Goal: Book appointment/travel/reservation

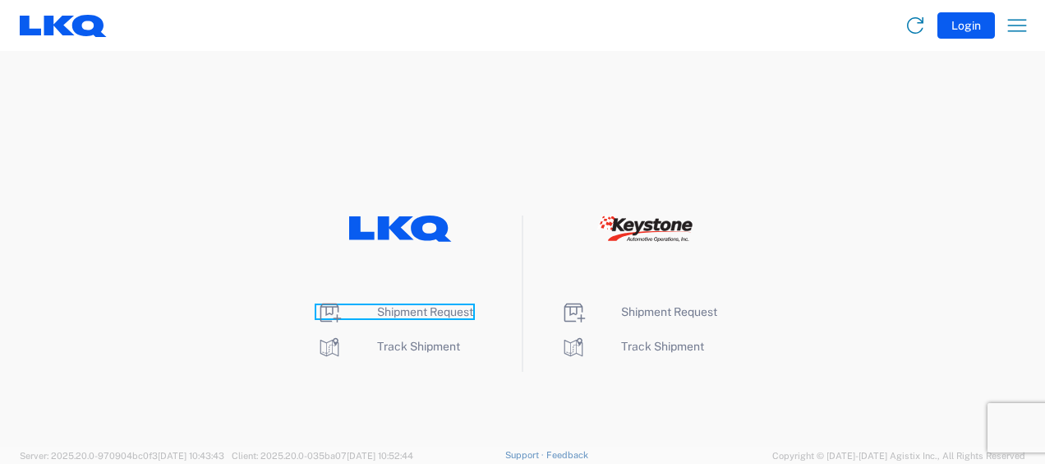
click at [418, 306] on span "Shipment Request" at bounding box center [425, 311] width 96 height 13
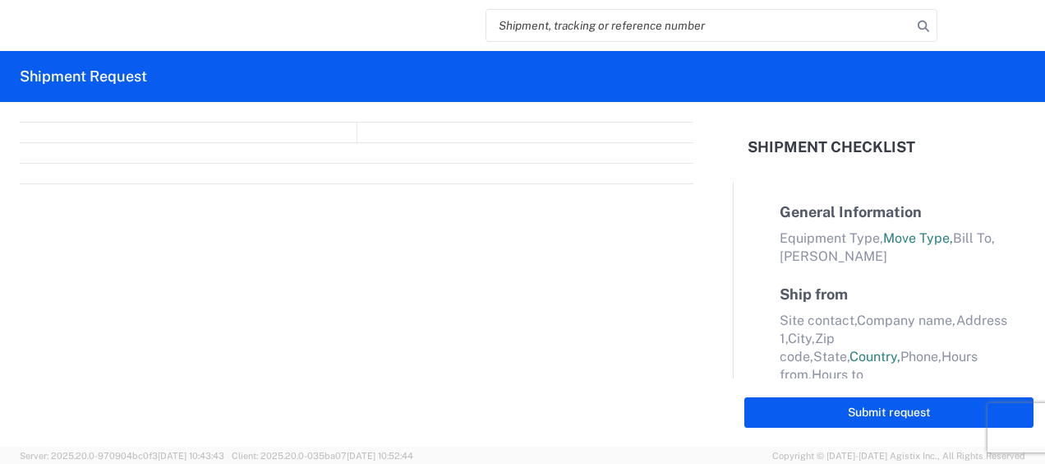
select select "FULL"
select select "LBS"
select select "IN"
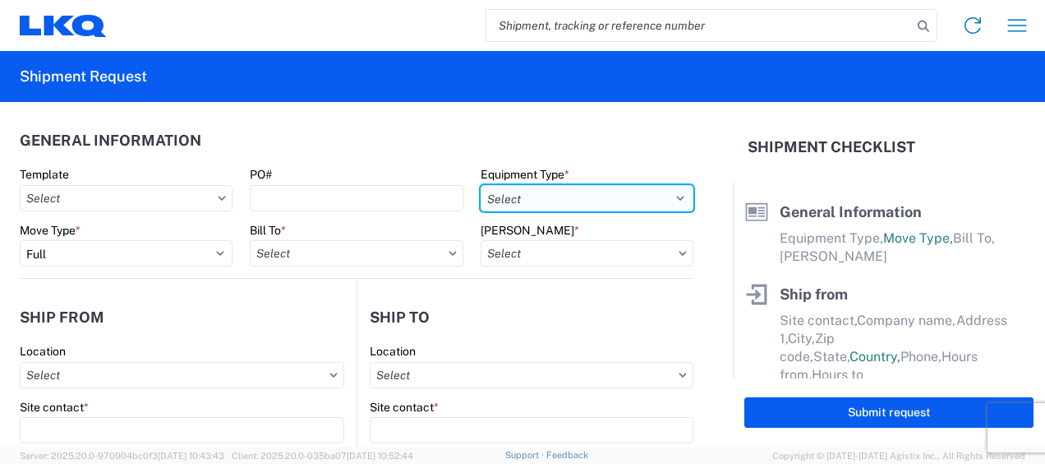
click at [643, 198] on select "Select 53’ Dry Van Flatbed Dropdeck (van) Lowboy (flatbed) Rail" at bounding box center [587, 198] width 213 height 26
select select "STDV"
click at [481, 185] on select "Select 53’ Dry Van Flatbed Dropdeck (van) Lowboy (flatbed) Rail" at bounding box center [587, 198] width 213 height 26
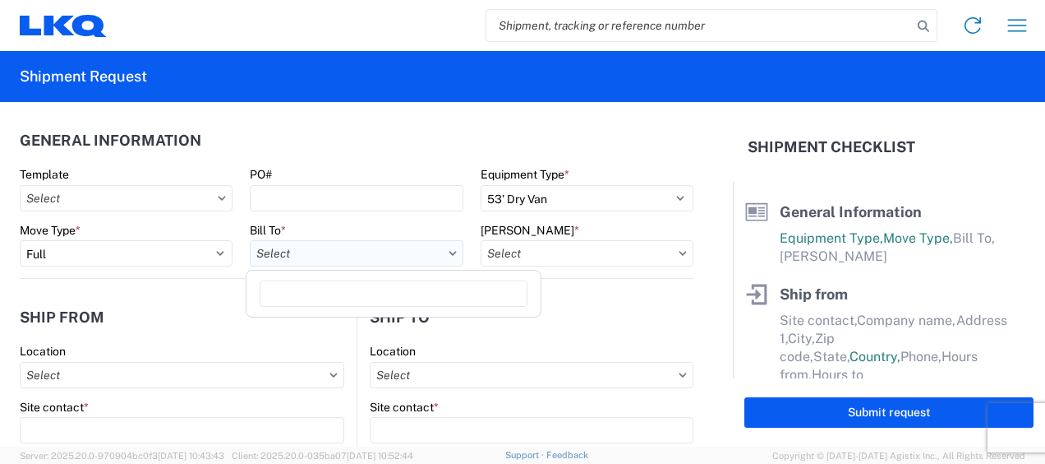
click at [361, 256] on input "text" at bounding box center [356, 253] width 213 height 26
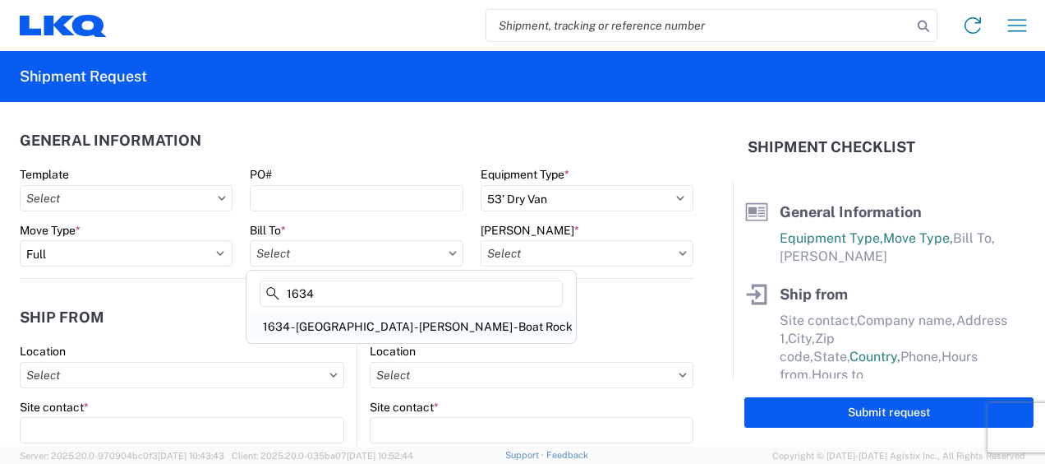
type input "1634"
click at [352, 326] on div "1634 - Atlanta - Knopf - Boat Rock" at bounding box center [411, 326] width 323 height 26
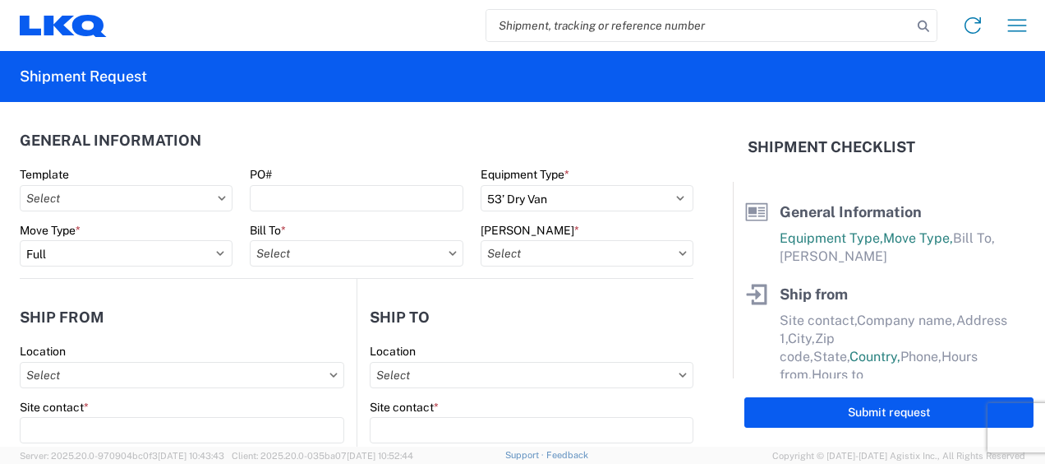
type input "1634 - Atlanta - Knopf - Boat Rock"
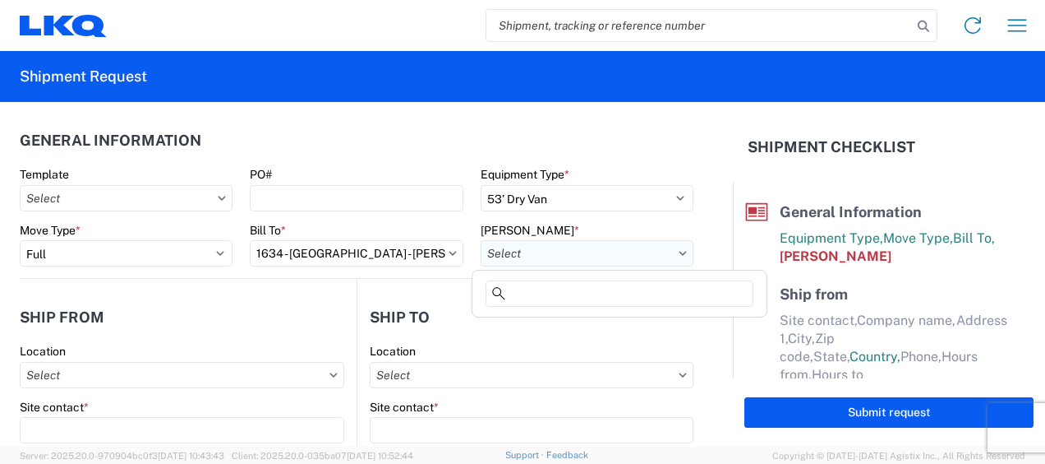
click at [630, 253] on input "text" at bounding box center [587, 253] width 213 height 26
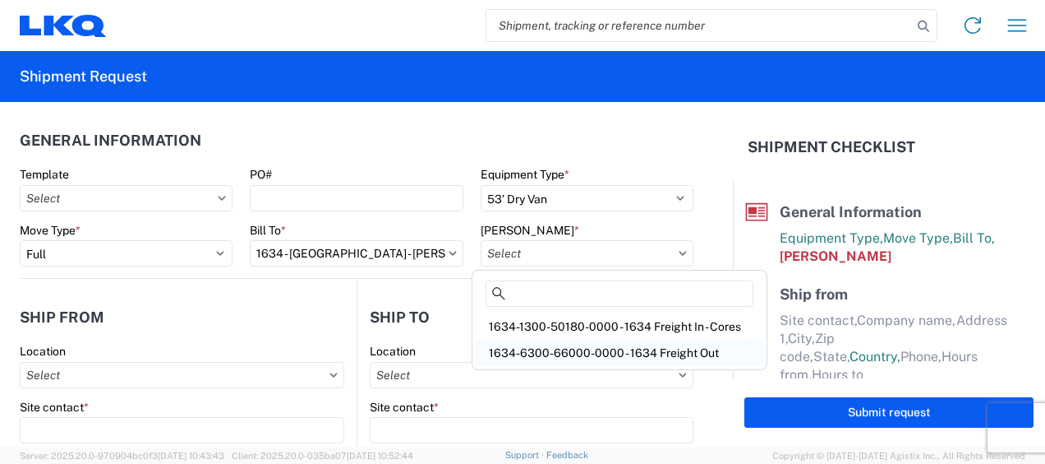
click at [648, 352] on div "1634-6300-66000-0000 - 1634 Freight Out" at bounding box center [620, 352] width 288 height 26
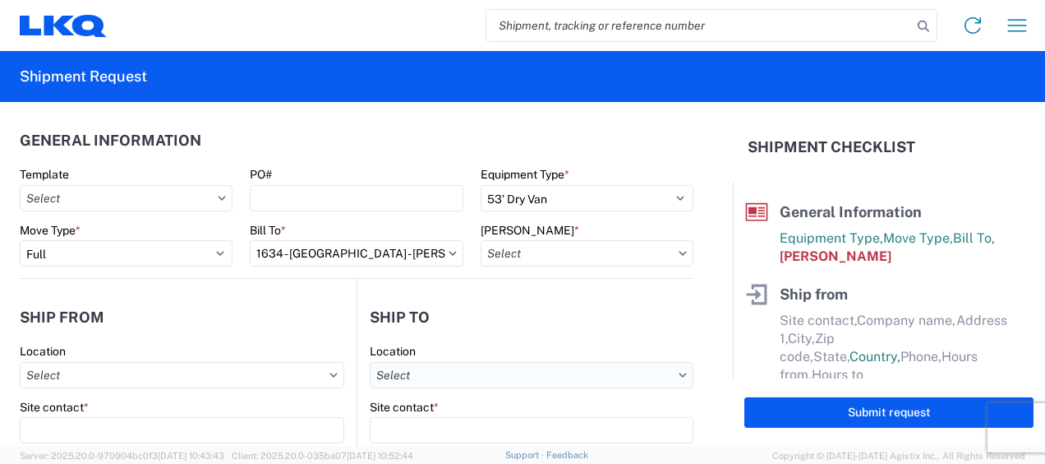
type input "1634-6300-66000-0000 - 1634 Freight Out"
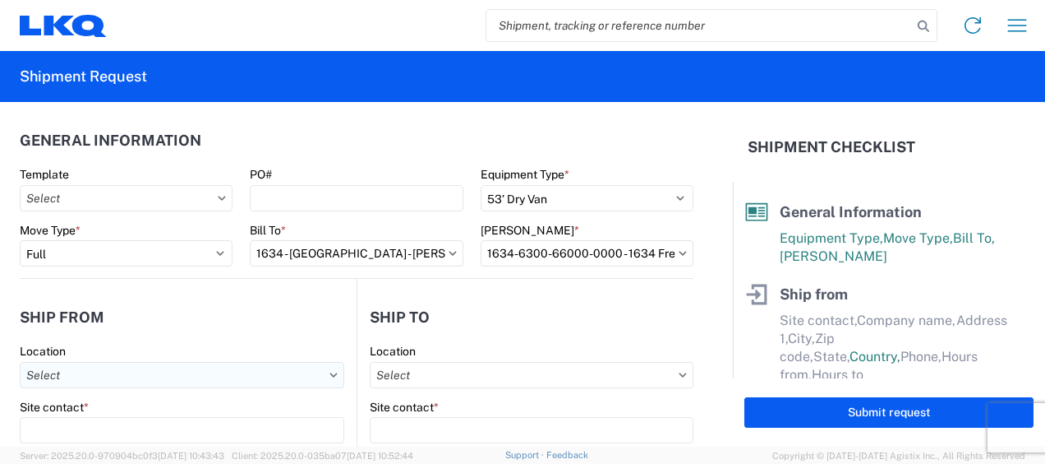
scroll to position [82, 0]
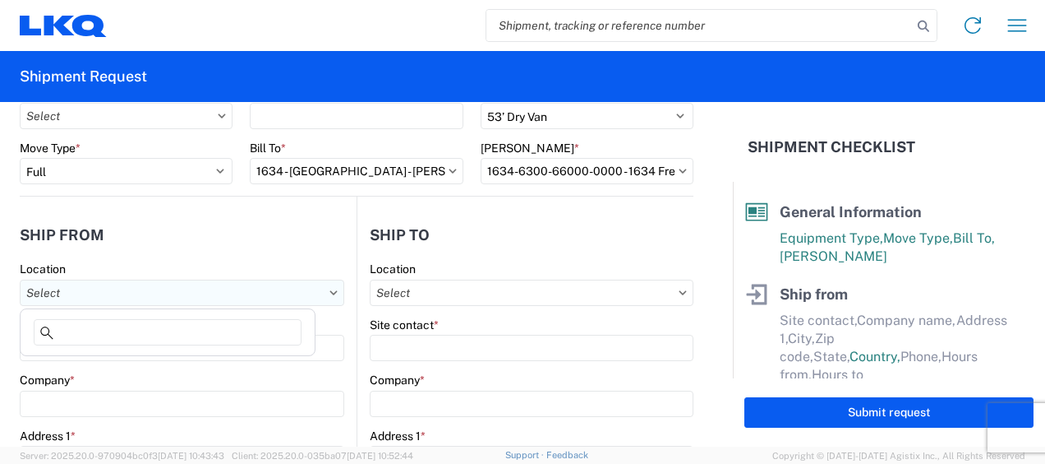
click at [136, 294] on input "text" at bounding box center [182, 292] width 325 height 26
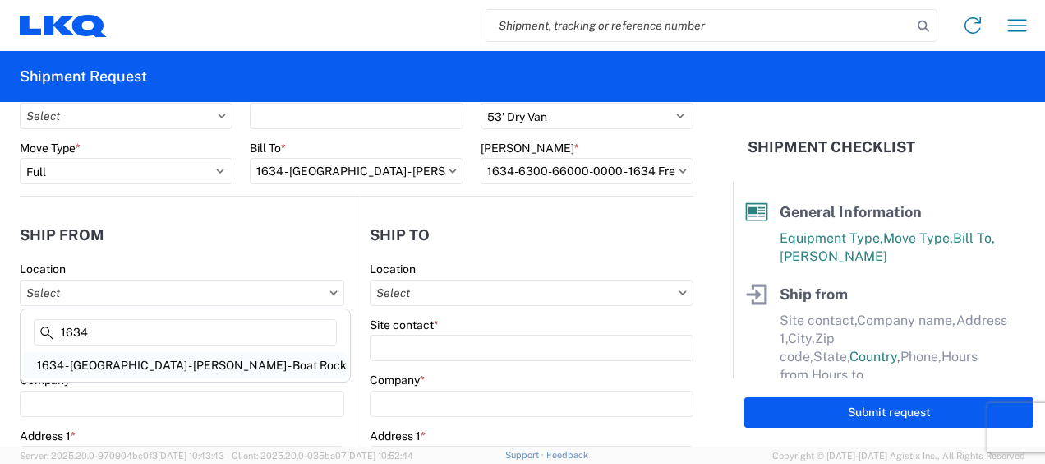
type input "1634"
click at [155, 361] on div "1634 - [GEOGRAPHIC_DATA] - [PERSON_NAME] - Boat Rock" at bounding box center [185, 365] width 323 height 26
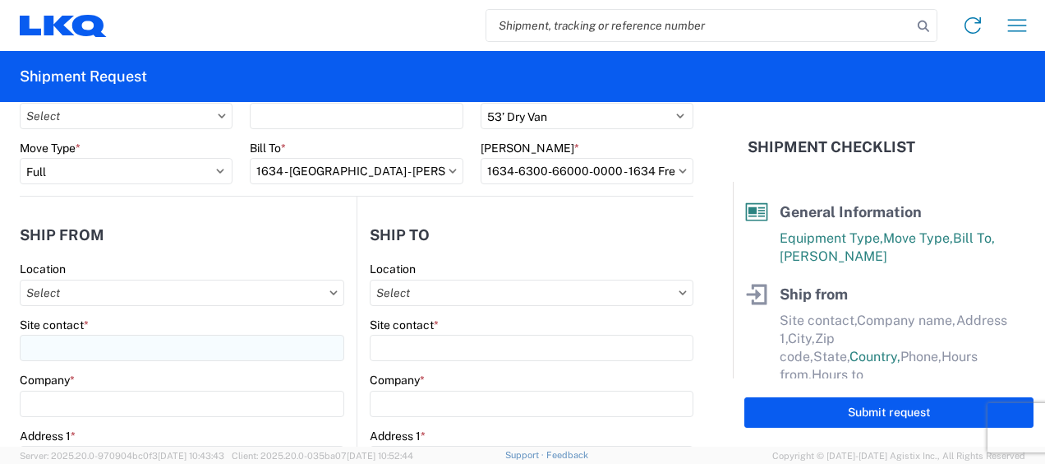
type input "1634 - [GEOGRAPHIC_DATA] - [PERSON_NAME] - Boat Rock"
type input "LKQ Corporation"
type input "6320 Boat Rock Blvd SW"
type input "Atlanta"
type input "30336"
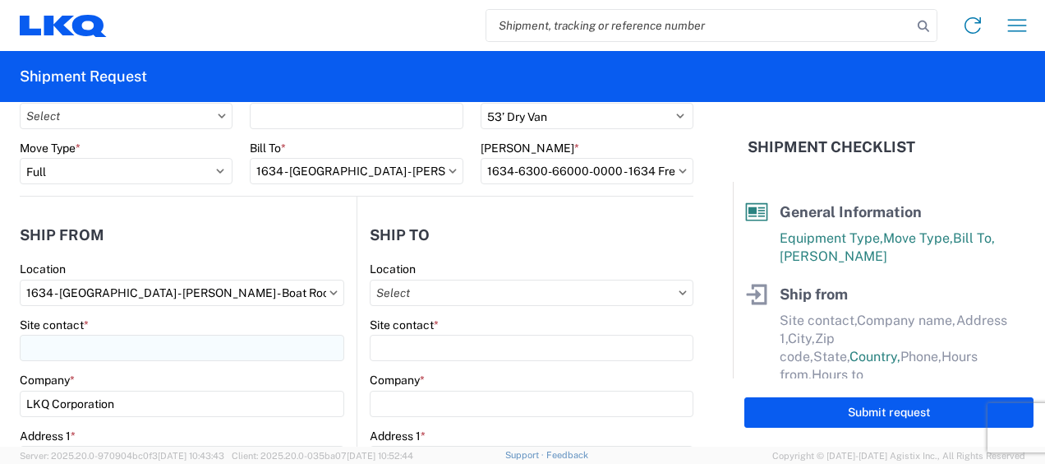
select select "GA"
select select "US"
type input "678-399-8501"
type input "00:00"
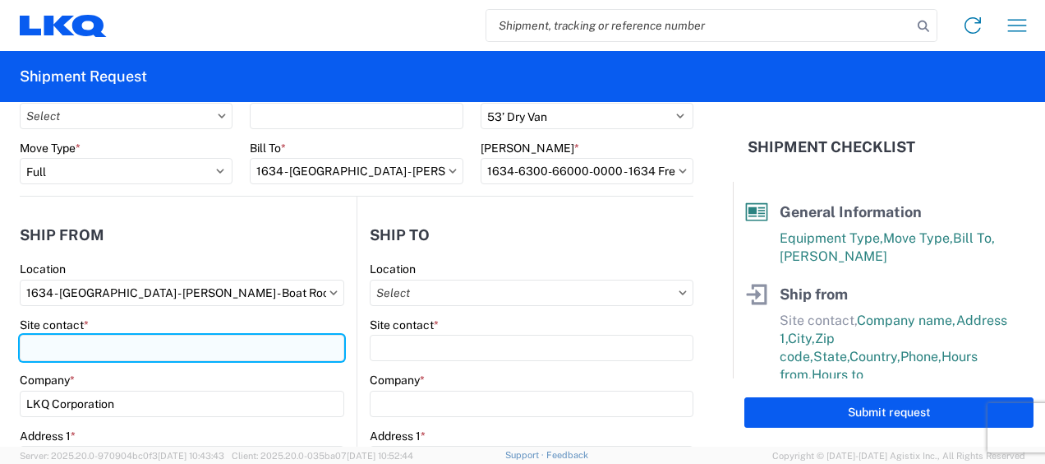
click at [46, 342] on input "Site contact *" at bounding box center [182, 347] width 325 height 26
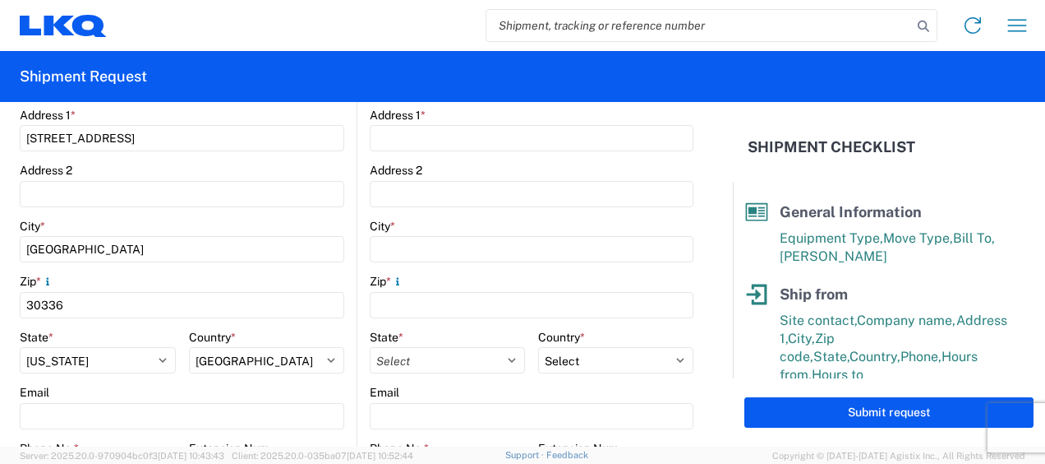
scroll to position [493, 0]
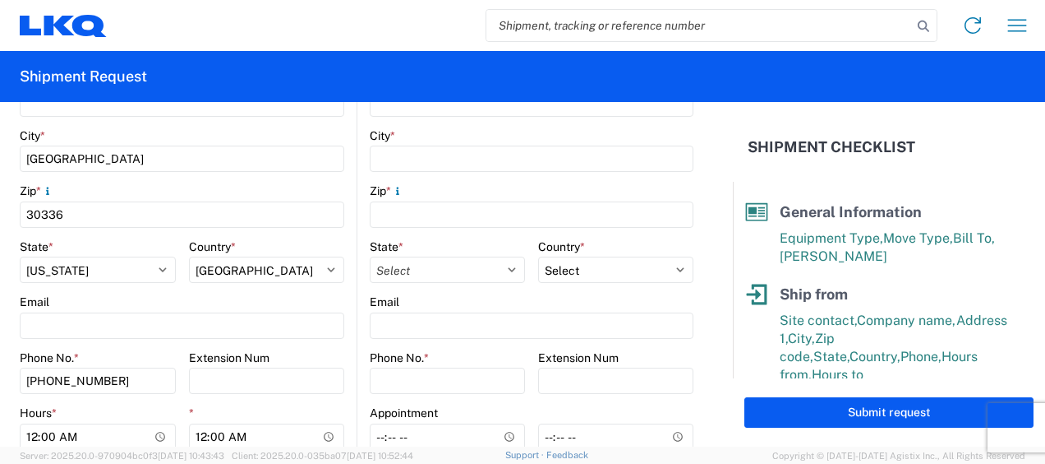
type input "jason voyles"
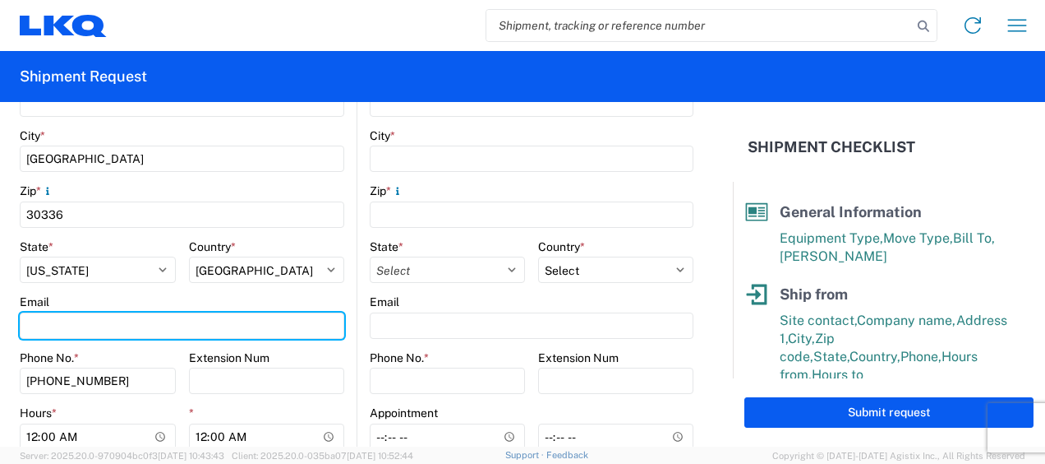
click at [94, 327] on input "Email" at bounding box center [182, 325] width 325 height 26
type input "mjvoyles@lkqcorp.com"
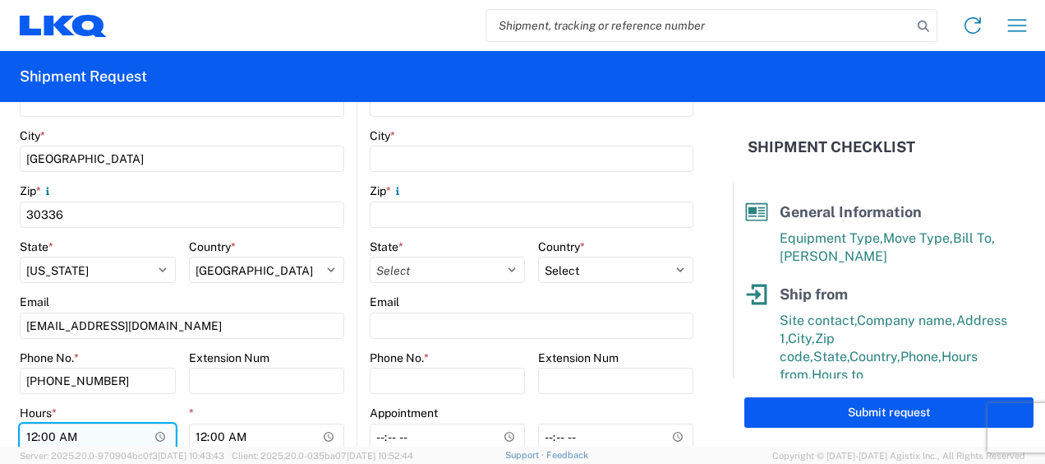
click at [32, 436] on input "00:00" at bounding box center [98, 436] width 156 height 26
type input "07:00"
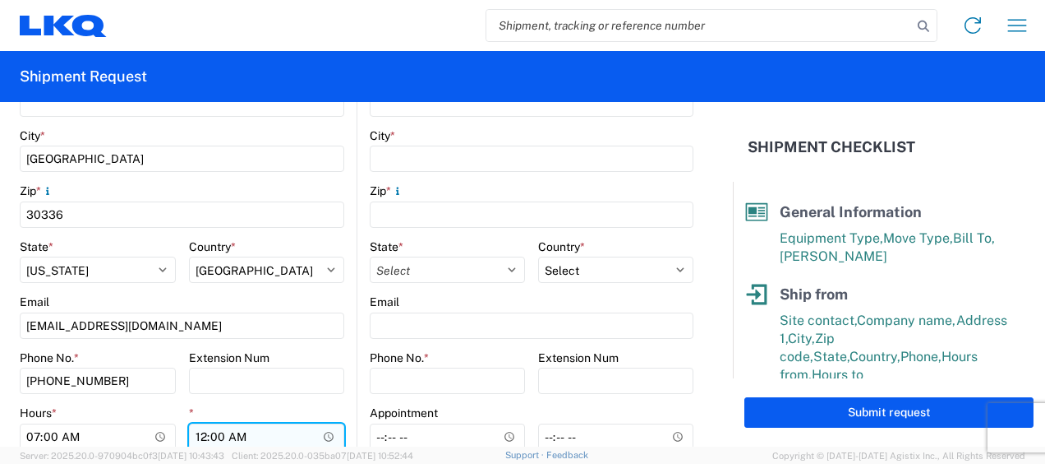
click at [196, 436] on input "00:00" at bounding box center [267, 436] width 156 height 26
click at [244, 431] on input "01:00" at bounding box center [267, 436] width 156 height 26
click at [243, 440] on input "01:00" at bounding box center [267, 436] width 156 height 26
type input "13:00"
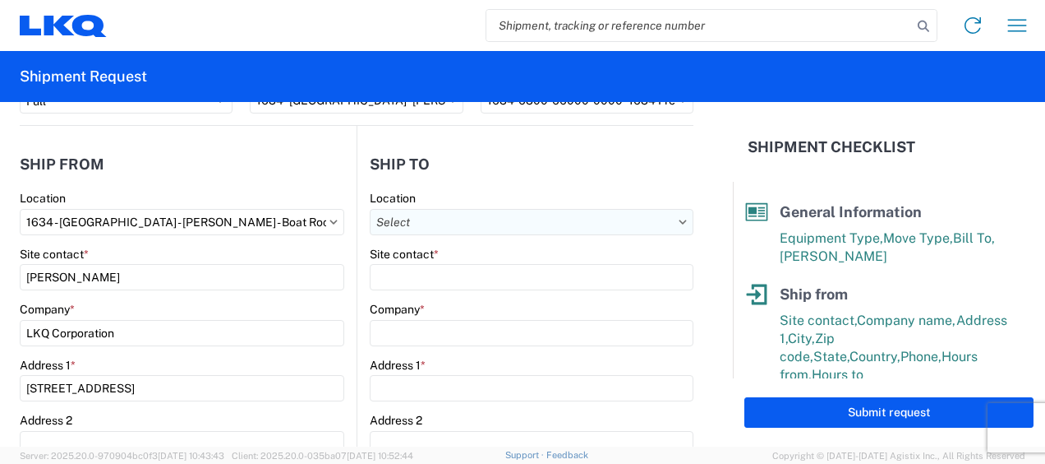
scroll to position [82, 0]
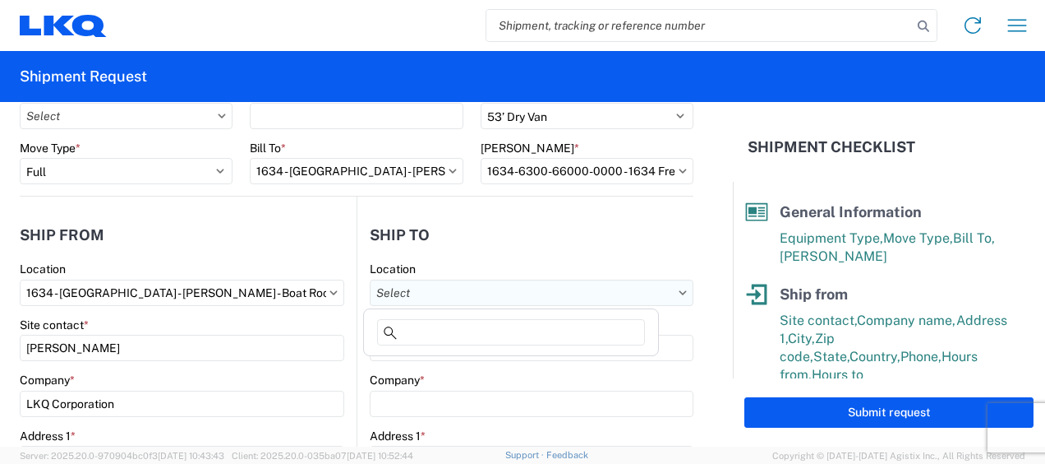
click at [607, 290] on input "text" at bounding box center [532, 292] width 324 height 26
type input "1760"
click at [433, 365] on div "1760 - LKQ Best Core" at bounding box center [511, 365] width 288 height 26
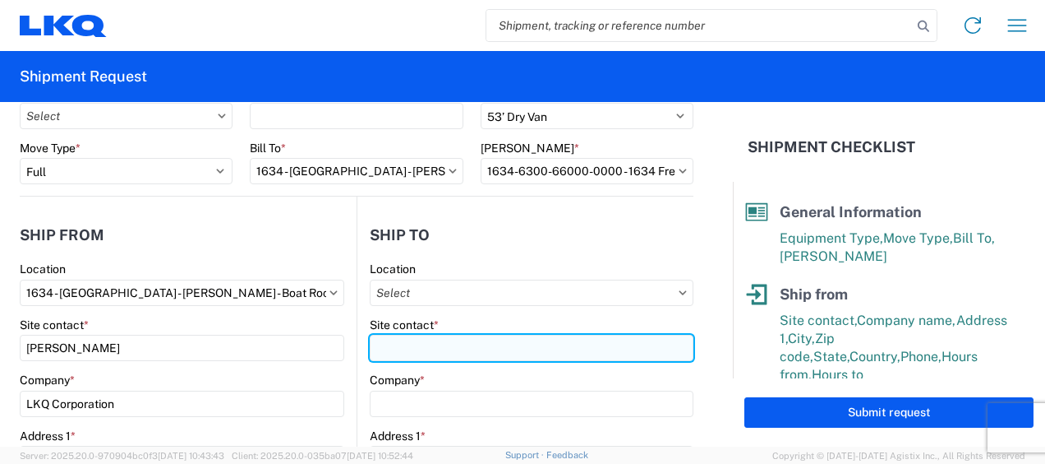
click at [416, 348] on input "Site contact *" at bounding box center [532, 347] width 324 height 26
select select "US"
type input "1760 - LKQ Best Core"
type input "LKQ Corporation"
type input "1710 W Mount Houston Rd"
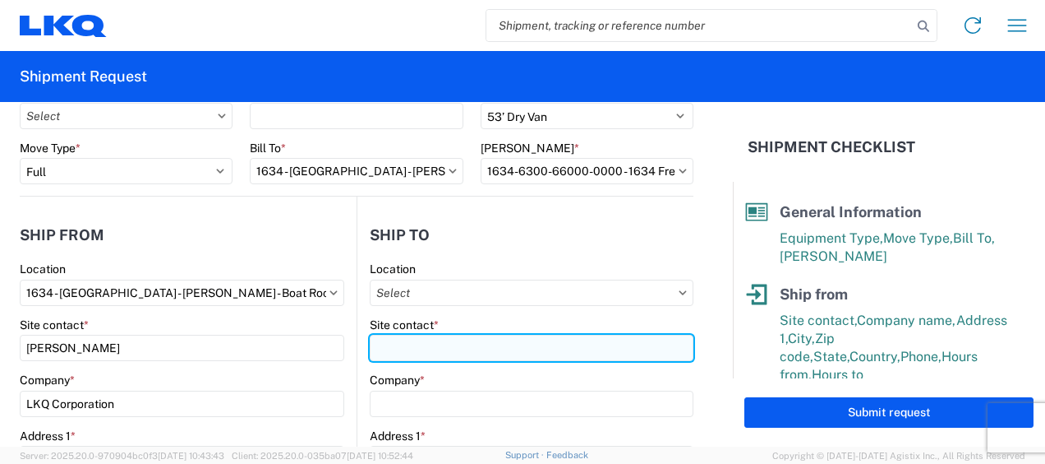
type input "Houston"
type input "77038"
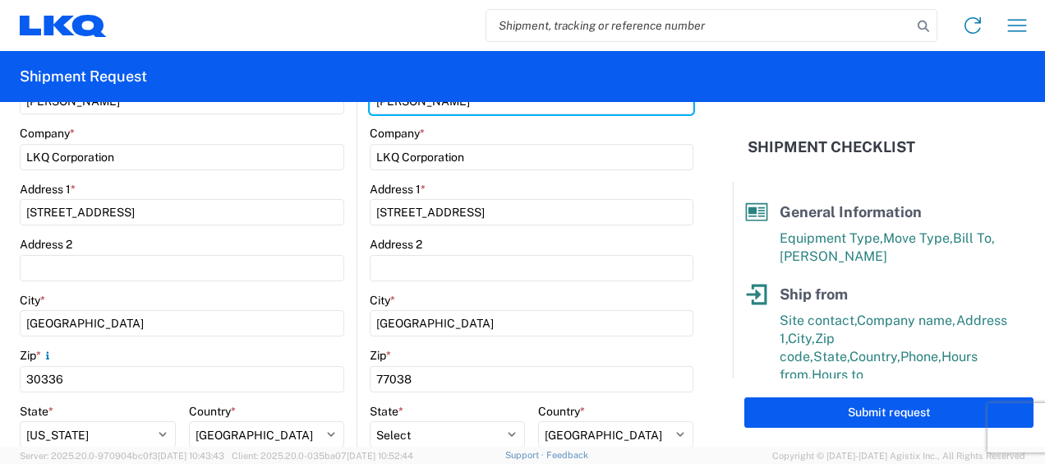
scroll to position [493, 0]
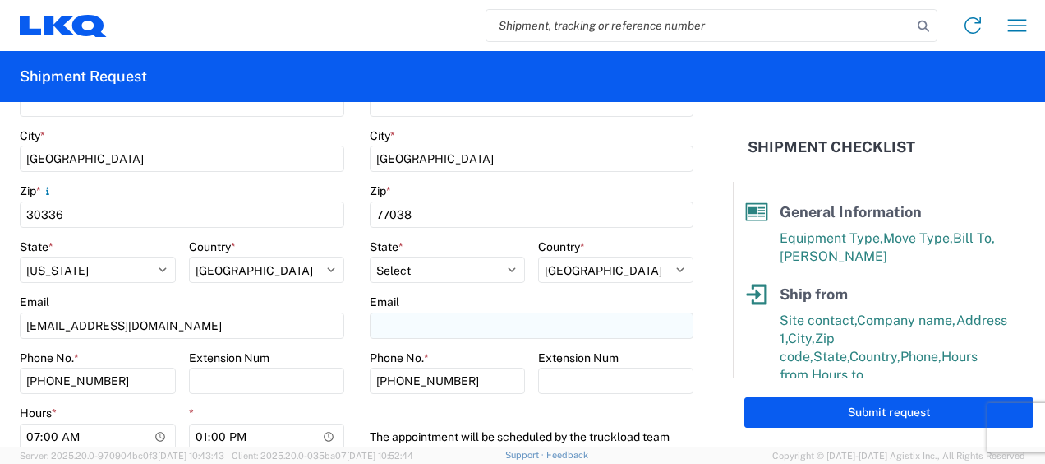
type input "alfredo garcia"
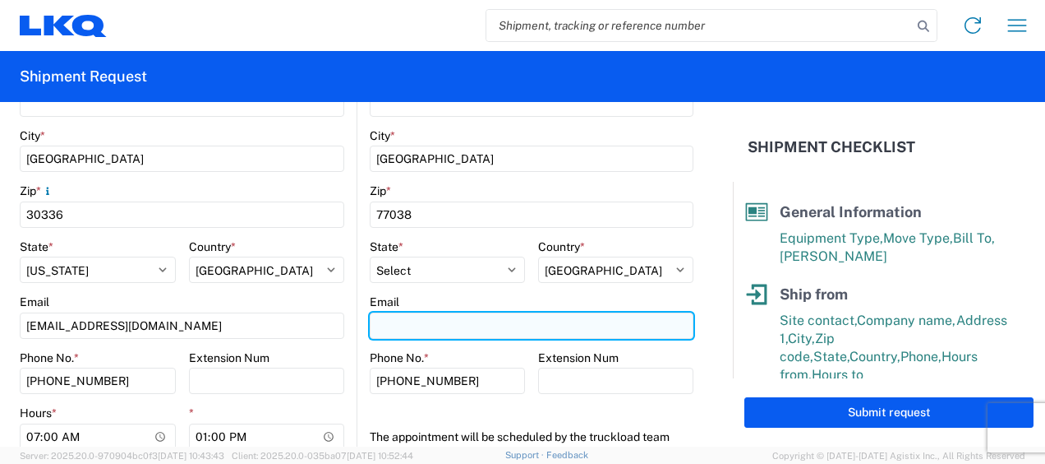
click at [421, 327] on input "Email" at bounding box center [532, 325] width 324 height 26
type input "acgarcia@lkqcorp.com"
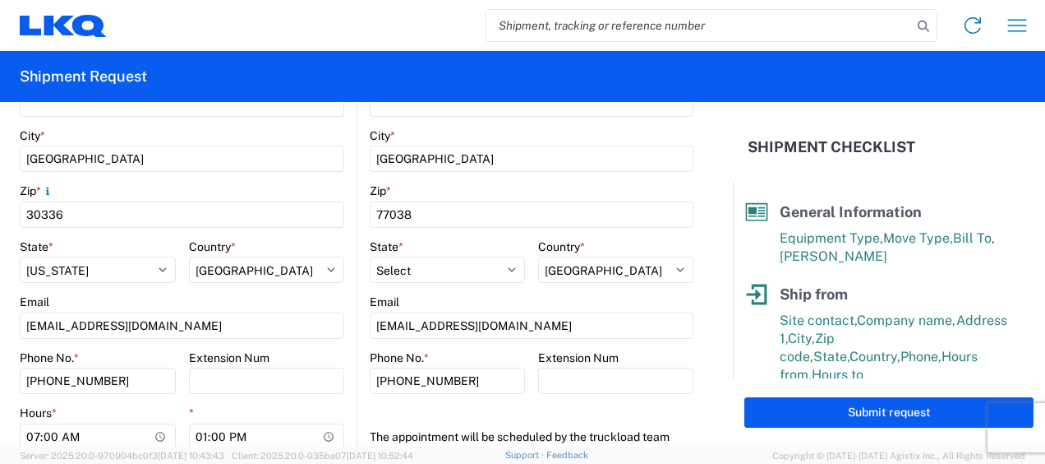
type input "jason voyles"
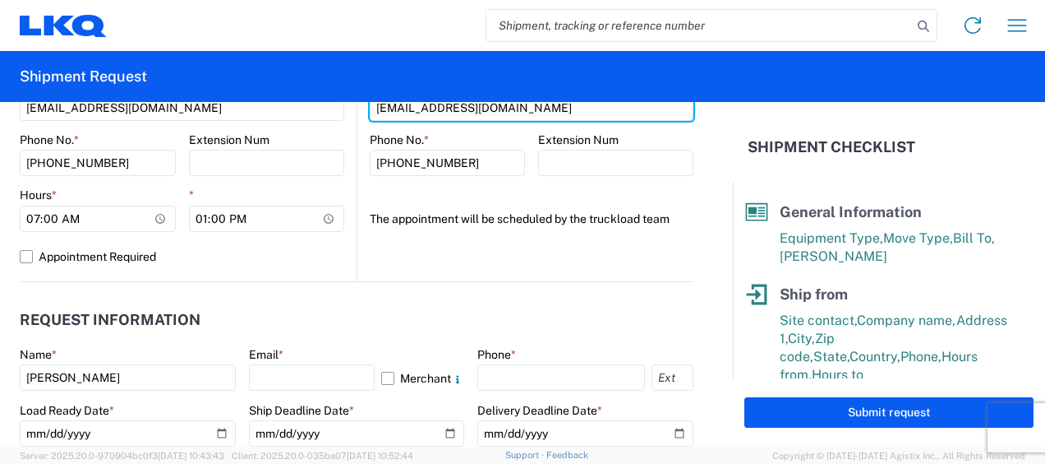
scroll to position [740, 0]
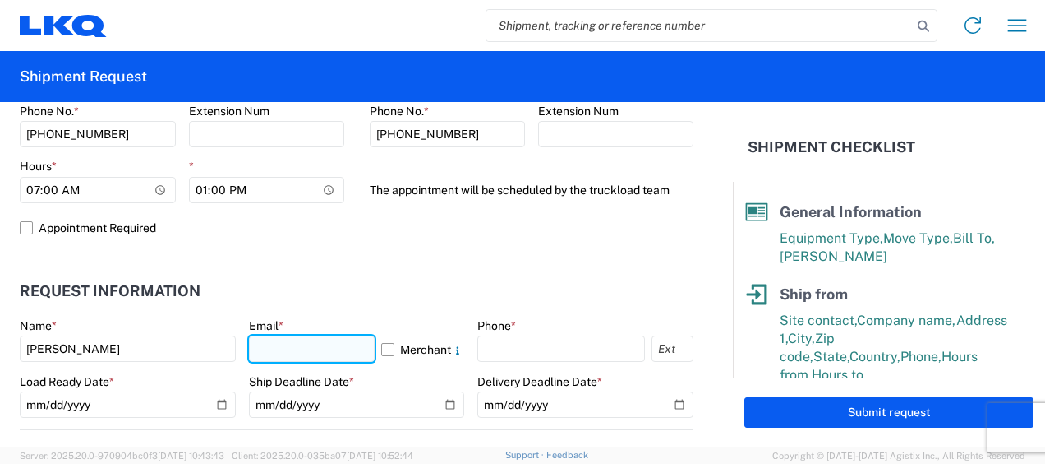
click at [331, 353] on input "text" at bounding box center [312, 348] width 127 height 26
type input "mjvoyles@lkqcorp.com"
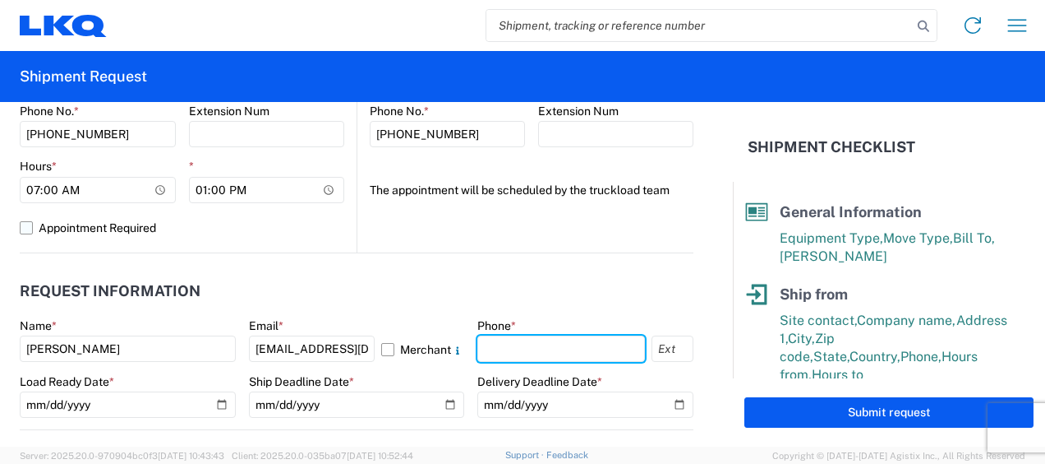
type input "6783998501"
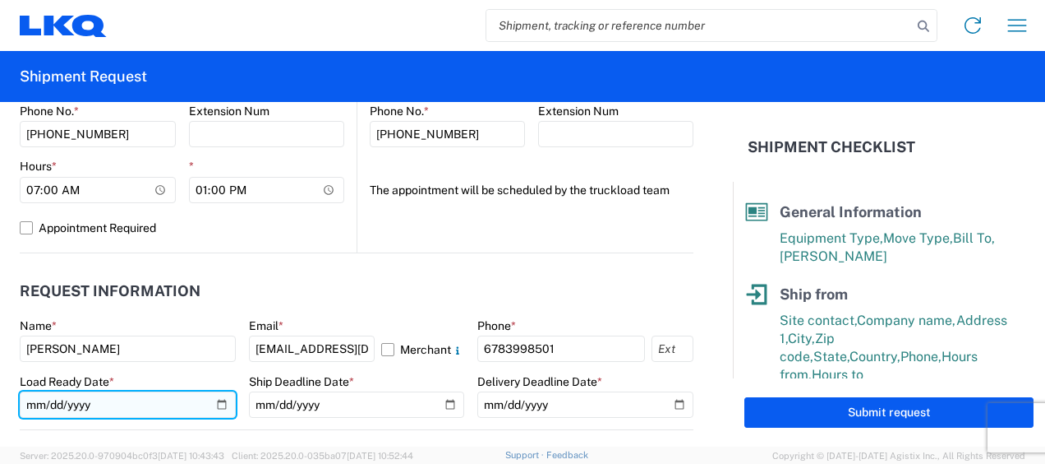
click at [39, 402] on input "date" at bounding box center [128, 404] width 216 height 26
type input "2025-10-06"
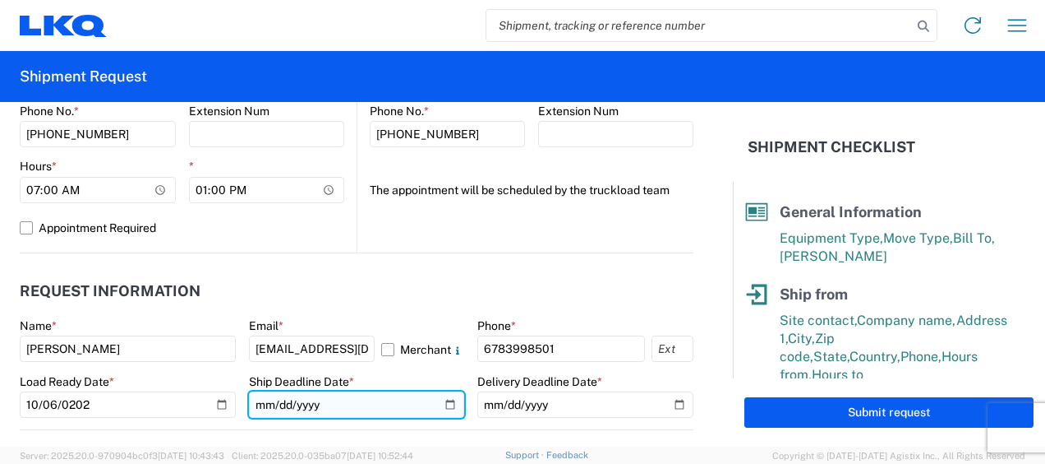
click at [265, 403] on input "date" at bounding box center [357, 404] width 216 height 26
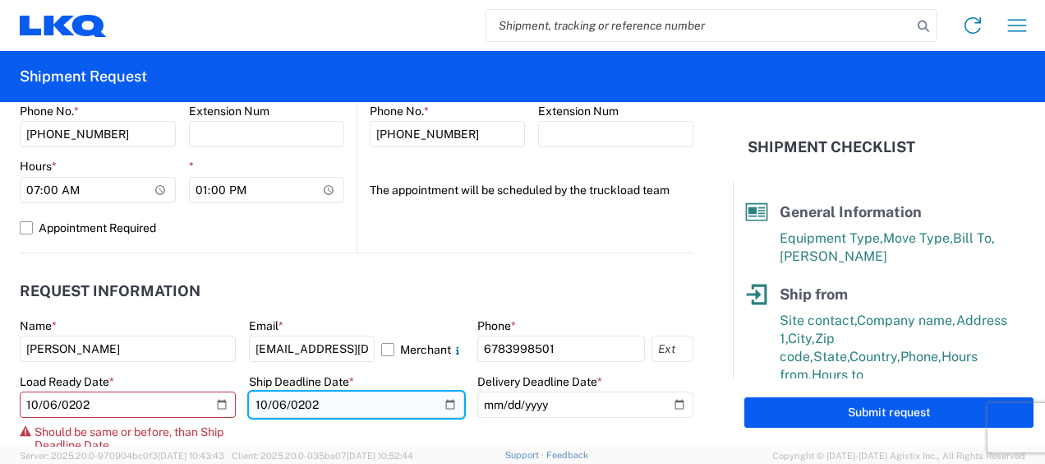
type input "2025-10-06"
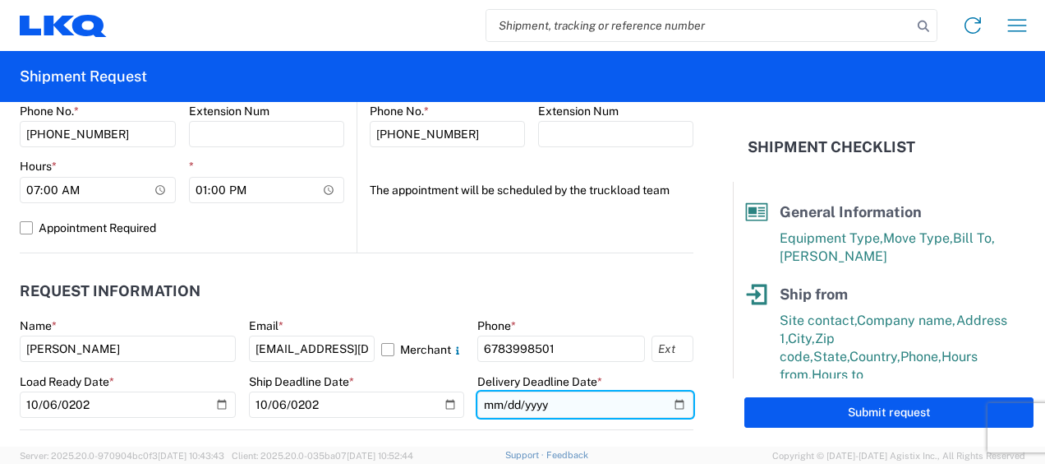
click at [488, 399] on input "date" at bounding box center [585, 404] width 216 height 26
type input "2025-10-08"
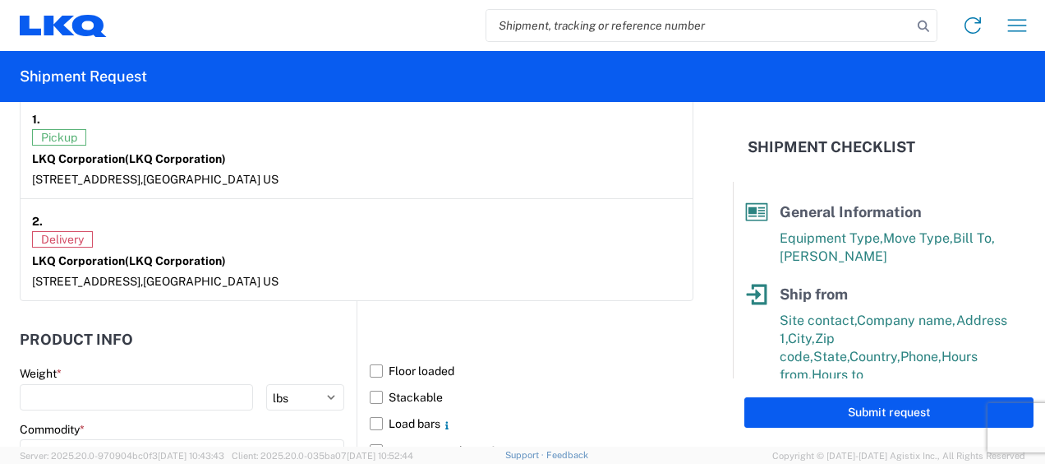
scroll to position [1561, 0]
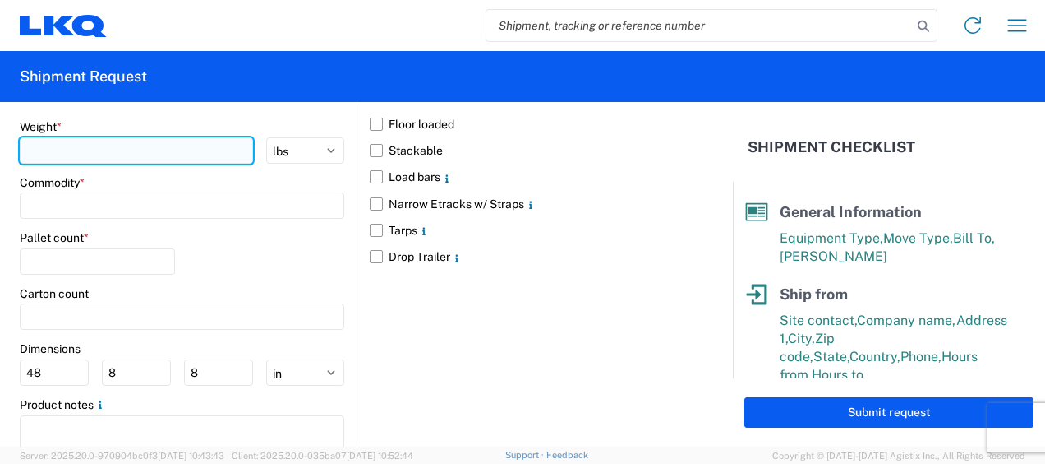
click at [163, 148] on input "number" at bounding box center [136, 150] width 233 height 26
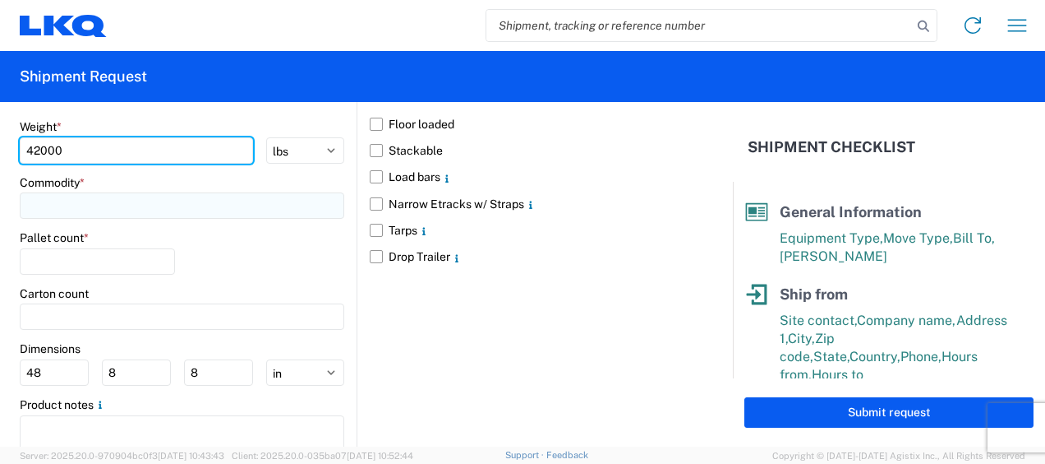
type input "42000"
click at [178, 204] on input at bounding box center [182, 205] width 325 height 26
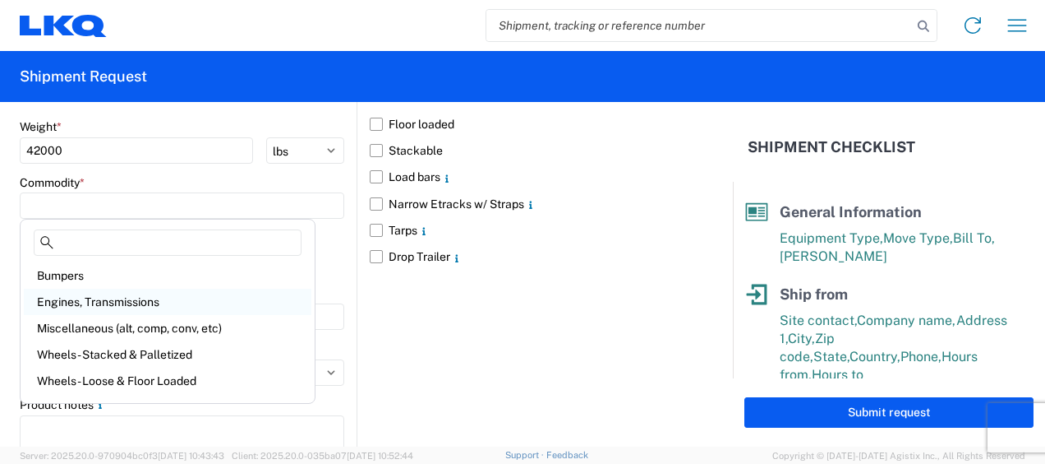
click at [115, 300] on div "Engines, Transmissions" at bounding box center [168, 301] width 288 height 26
type input "Engines, Transmissions"
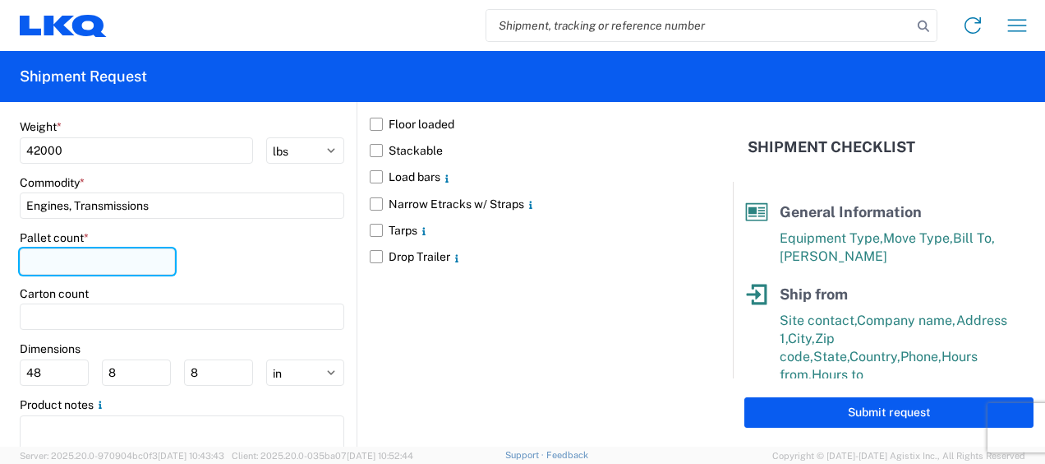
click at [84, 256] on input "number" at bounding box center [97, 261] width 155 height 26
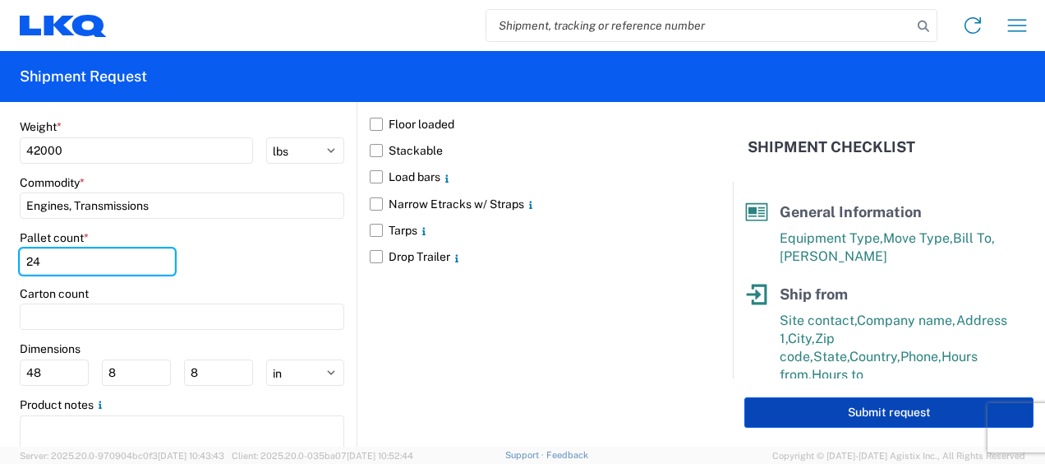
type input "24"
click at [892, 413] on button "Submit request" at bounding box center [889, 412] width 289 height 30
select select "US"
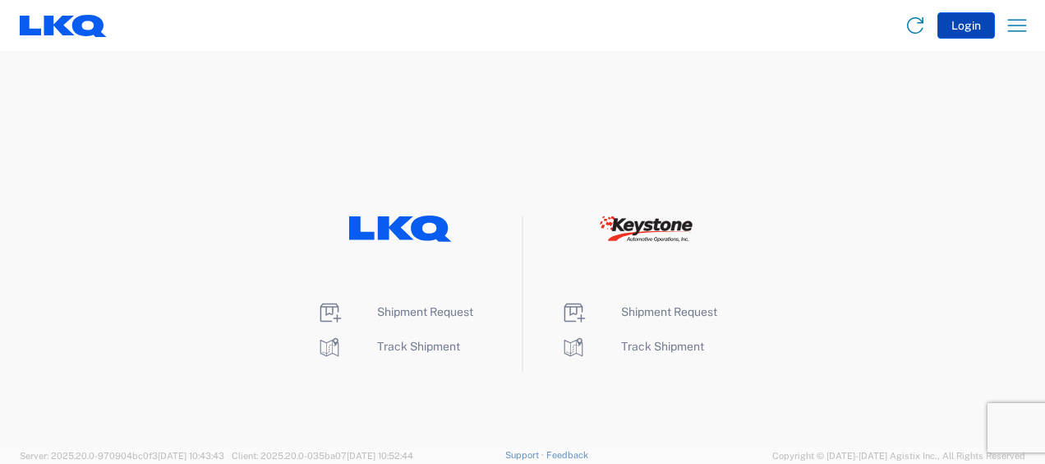
click at [960, 33] on button "Login" at bounding box center [967, 25] width 58 height 26
click at [962, 26] on button "Login" at bounding box center [967, 25] width 58 height 26
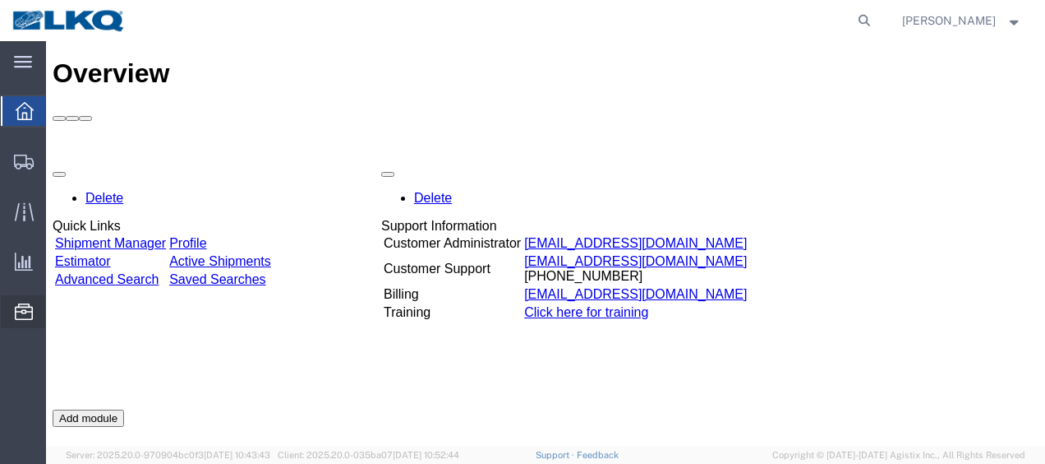
click at [0, 0] on span "Location Appointment" at bounding box center [0, 0] width 0 height 0
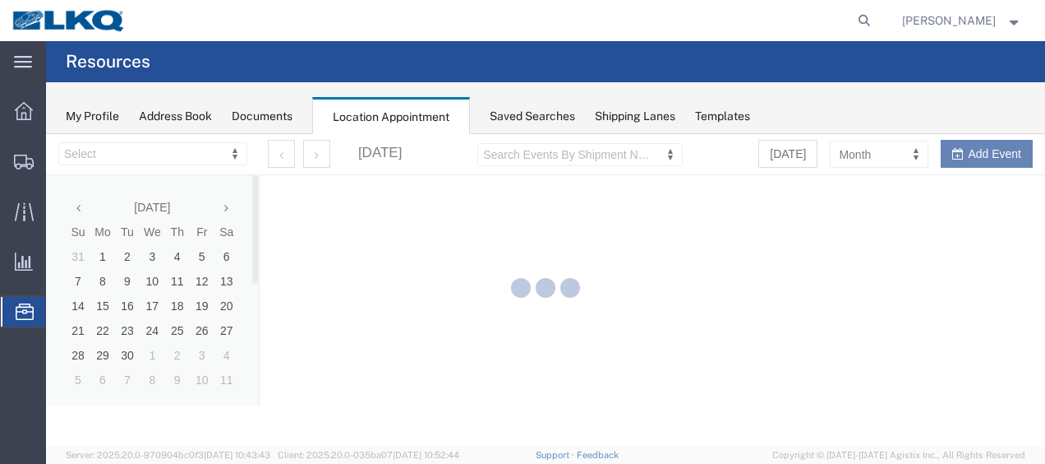
select select "28712"
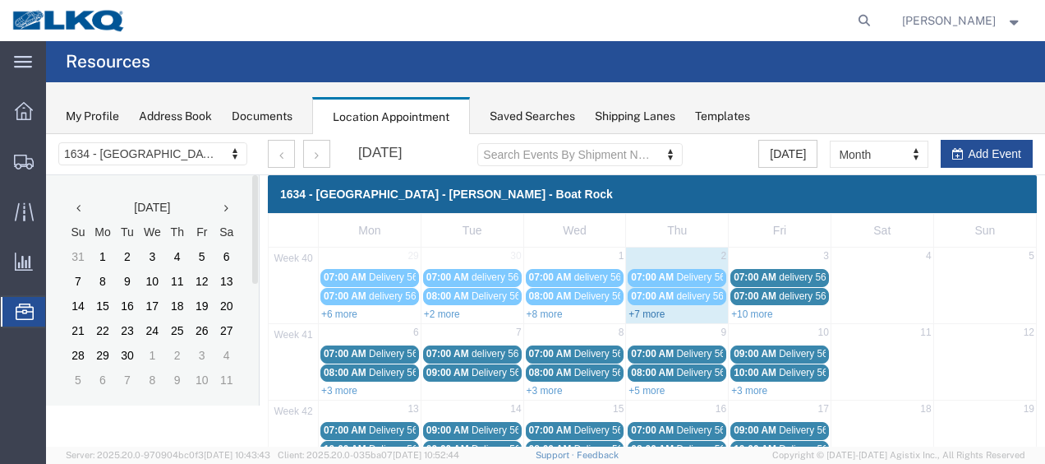
click at [646, 309] on link "+7 more" at bounding box center [647, 314] width 36 height 12
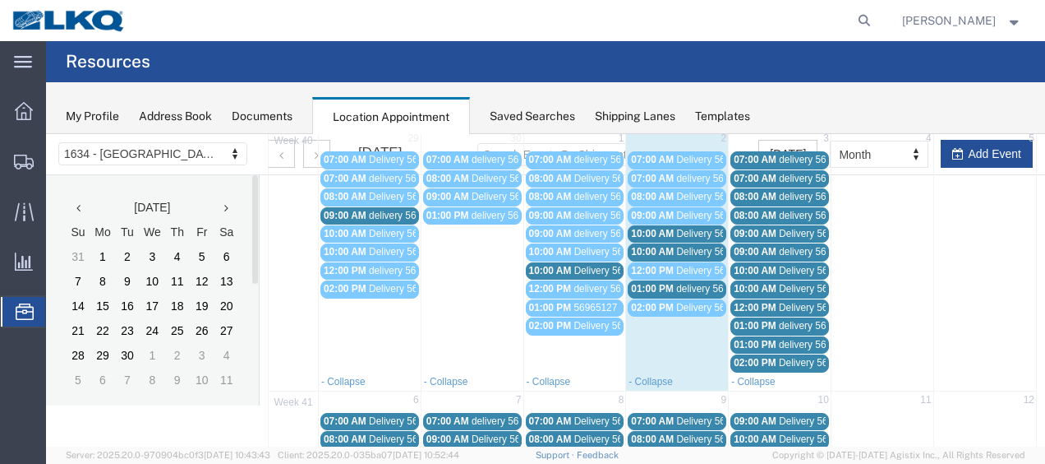
scroll to position [82, 0]
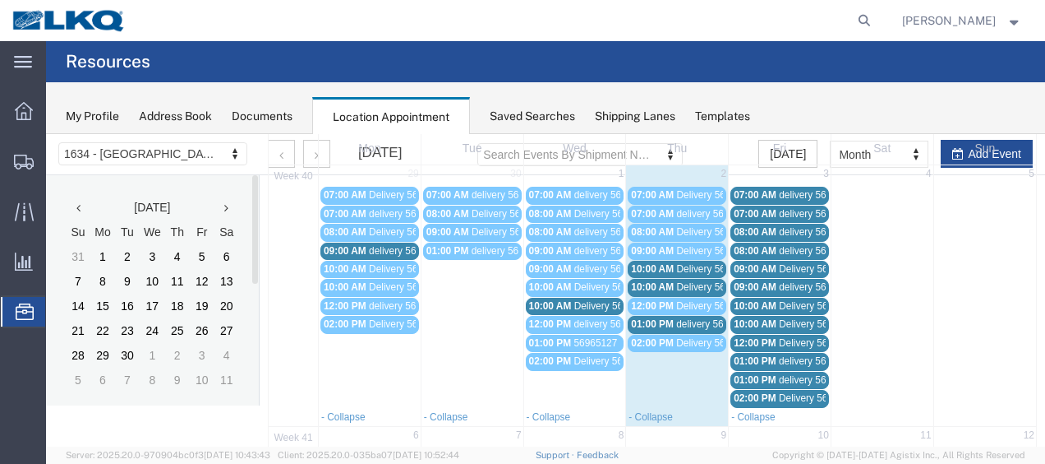
click at [603, 300] on span "Delivery 56607095" at bounding box center [614, 306] width 81 height 12
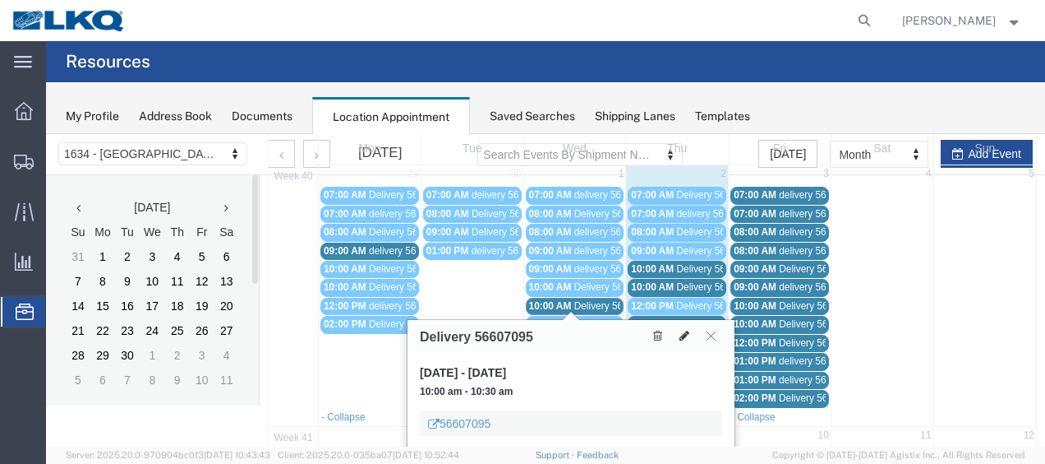
click at [685, 332] on icon at bounding box center [685, 336] width 10 height 12
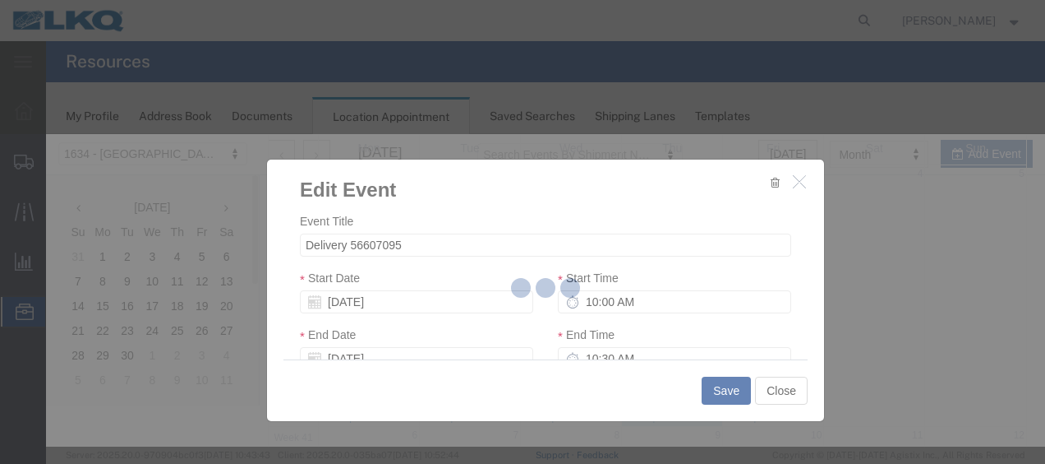
select select
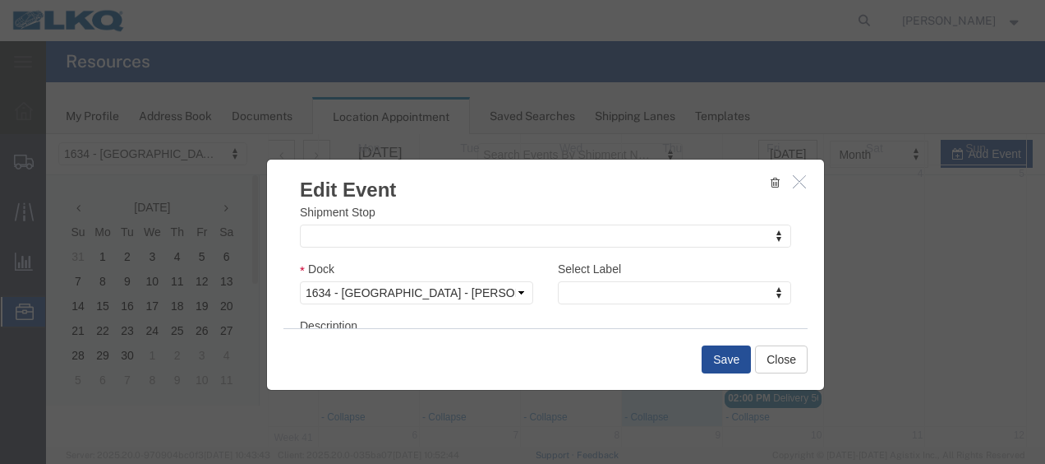
scroll to position [247, 0]
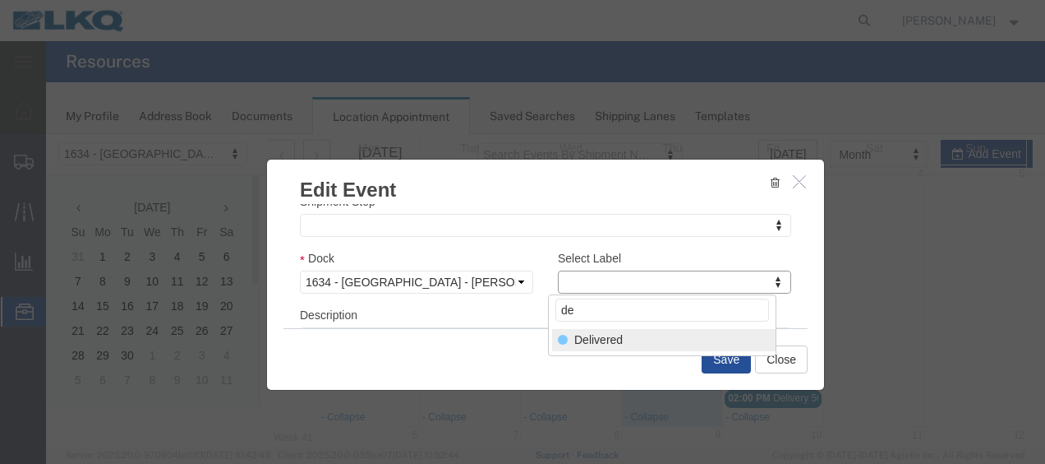
type input "de"
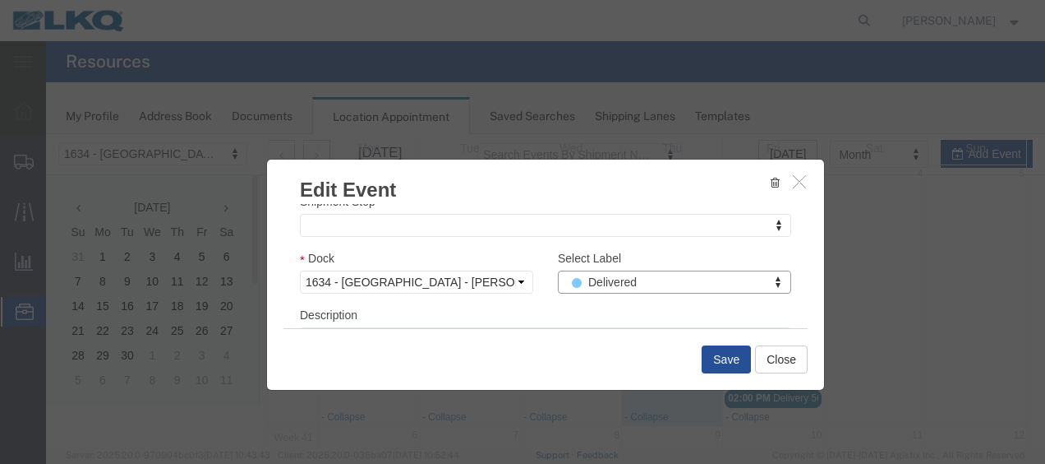
select select "40"
click at [720, 357] on button "Save" at bounding box center [726, 359] width 49 height 28
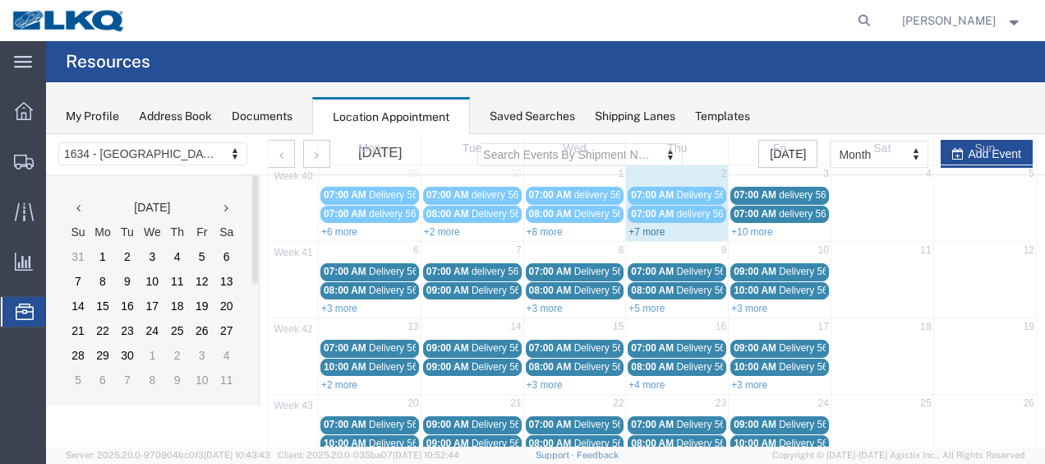
click at [636, 231] on link "+7 more" at bounding box center [647, 232] width 36 height 12
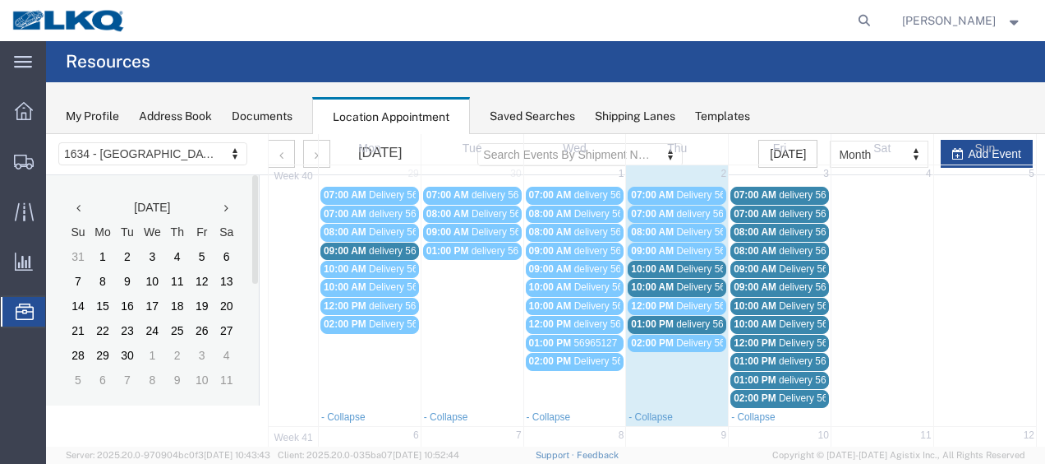
click at [689, 270] on span "Delivery 56607102" at bounding box center [716, 269] width 81 height 12
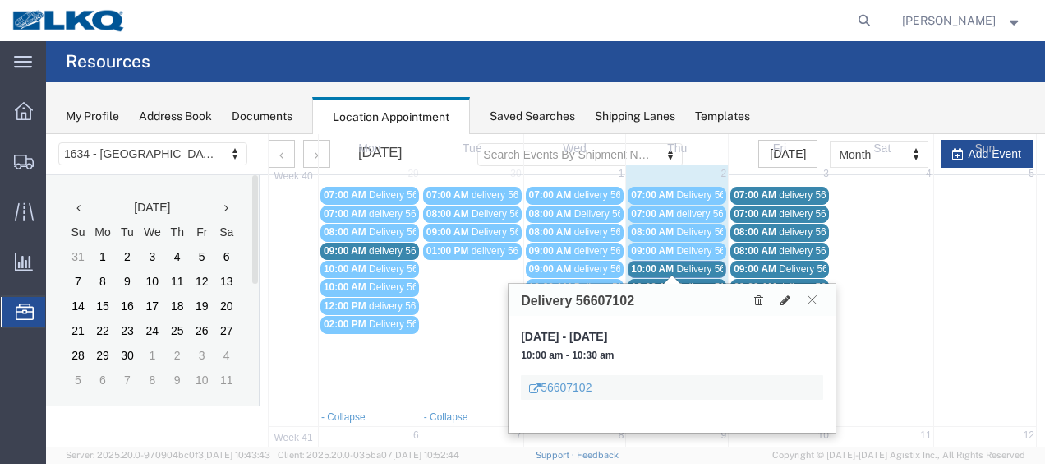
click at [692, 281] on span "Delivery 56621357" at bounding box center [716, 287] width 81 height 12
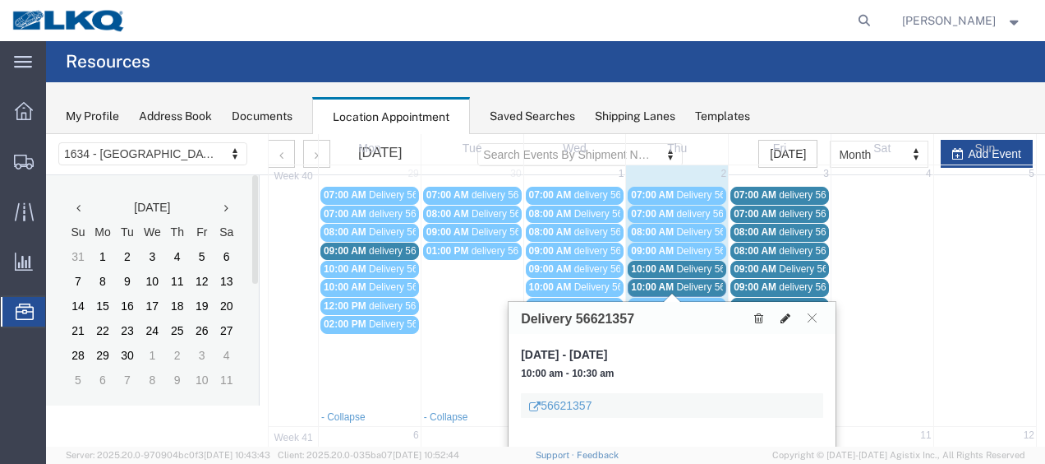
click at [786, 315] on icon at bounding box center [786, 318] width 10 height 12
select select "100"
select select "1"
select select
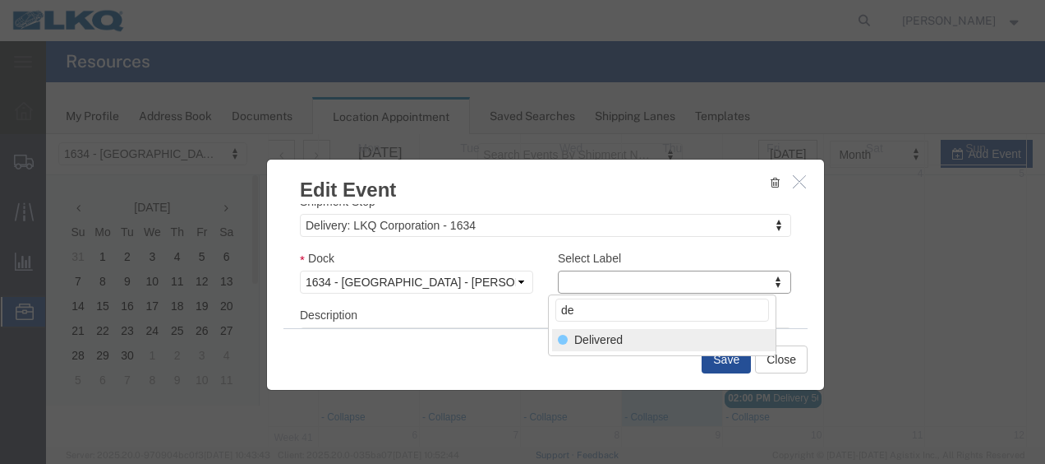
type input "de"
select select "40"
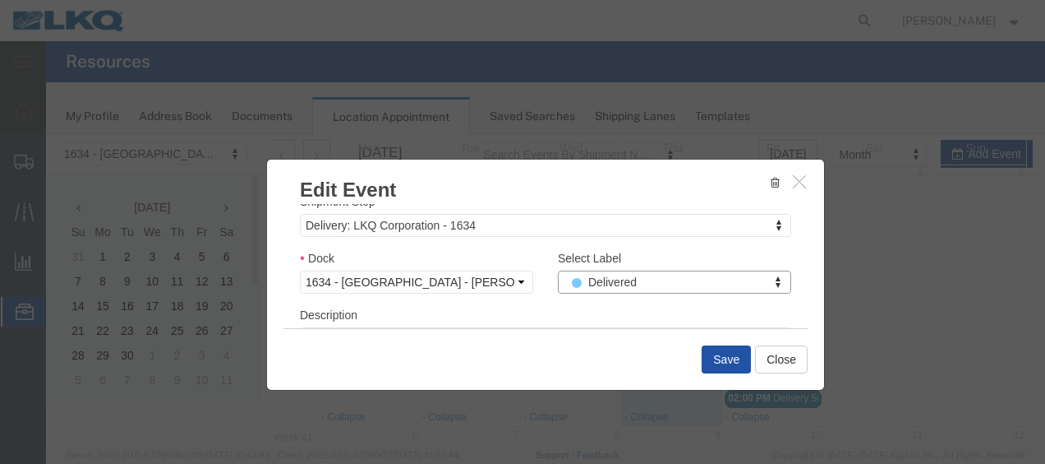
click at [717, 361] on button "Save" at bounding box center [726, 359] width 49 height 28
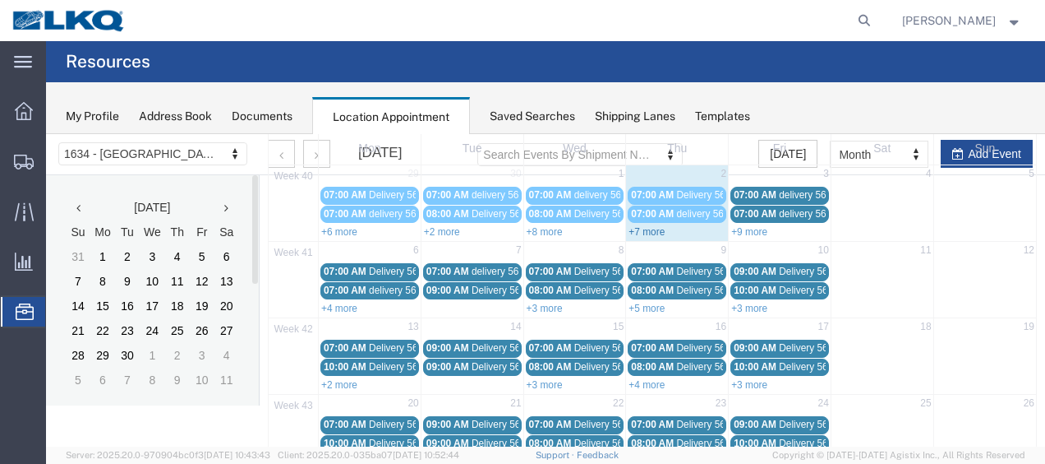
click at [641, 228] on link "+7 more" at bounding box center [647, 232] width 36 height 12
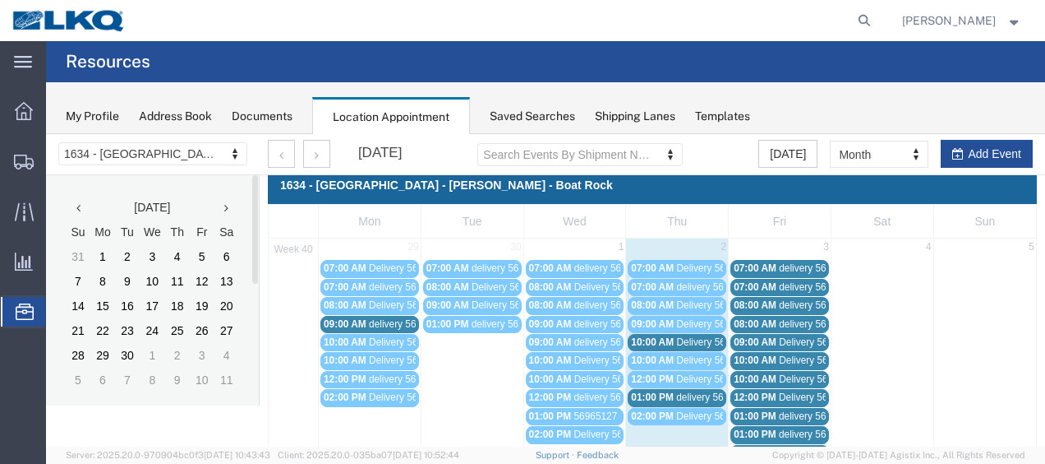
scroll to position [0, 0]
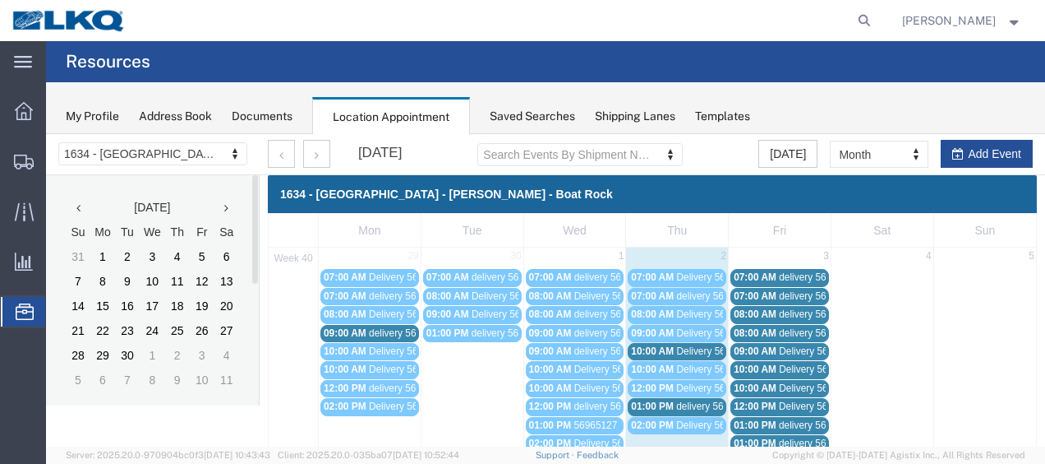
click at [703, 346] on span "Delivery 56607102" at bounding box center [716, 351] width 81 height 12
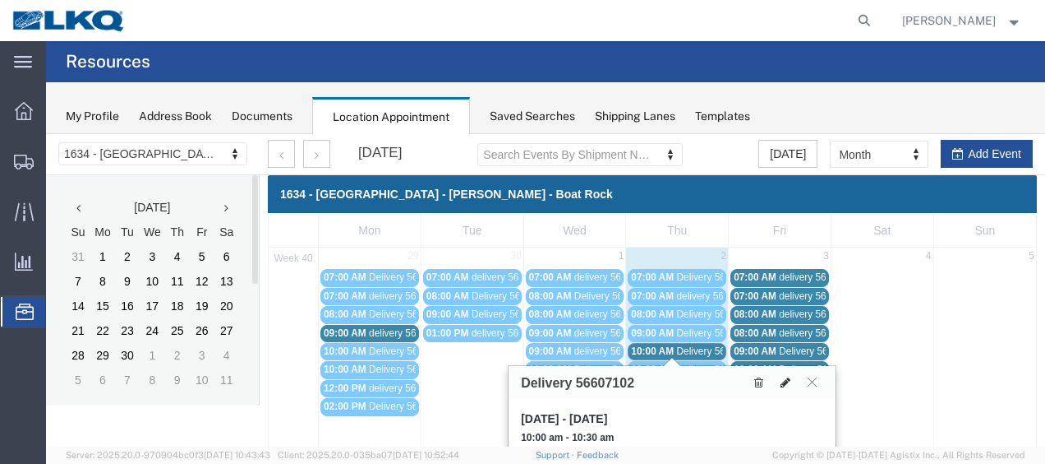
click at [786, 376] on icon at bounding box center [786, 382] width 10 height 12
select select "100"
select select "1"
select select
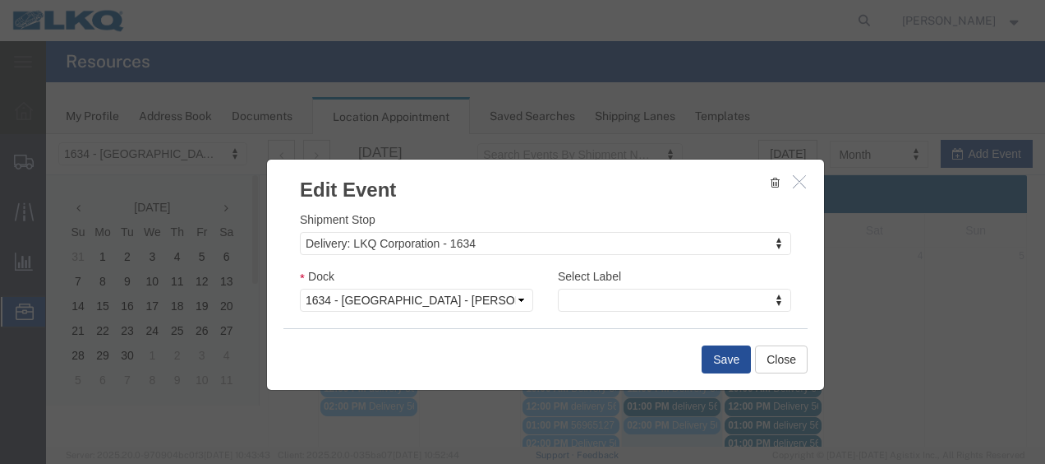
scroll to position [247, 0]
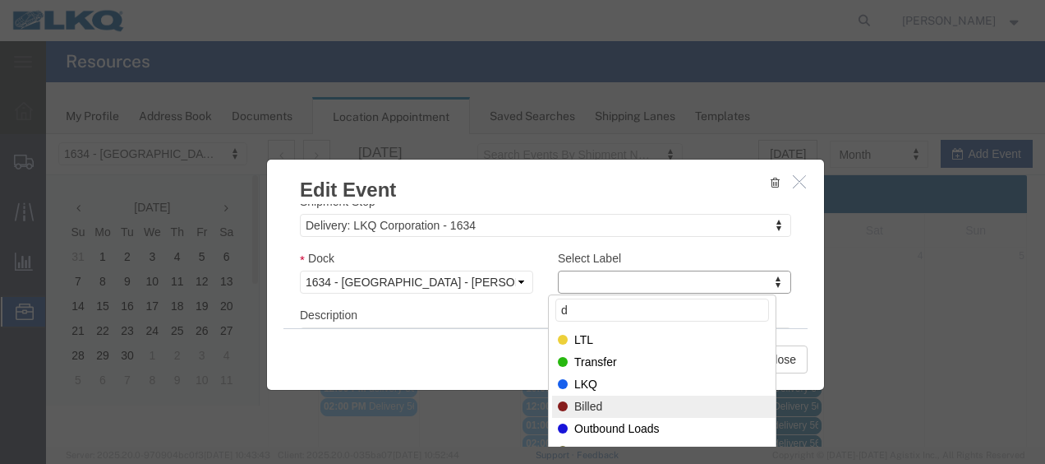
type input "de"
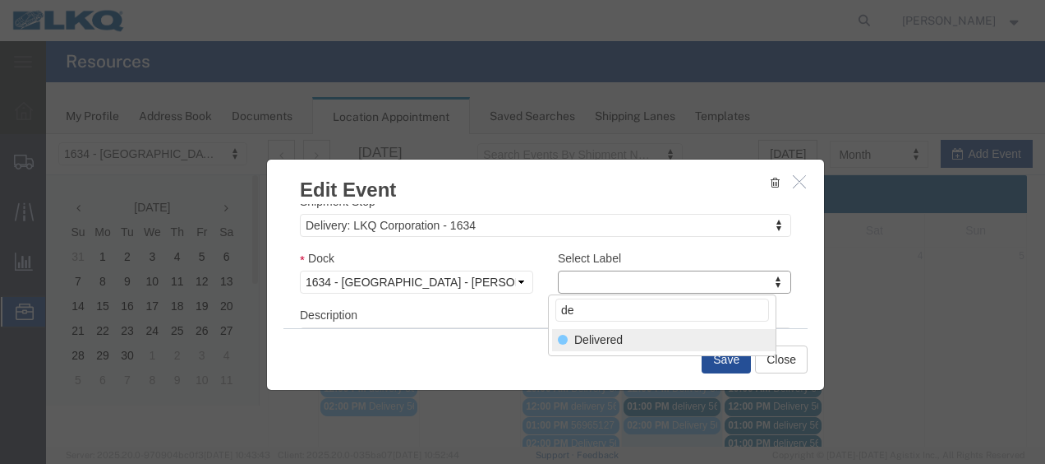
select select "40"
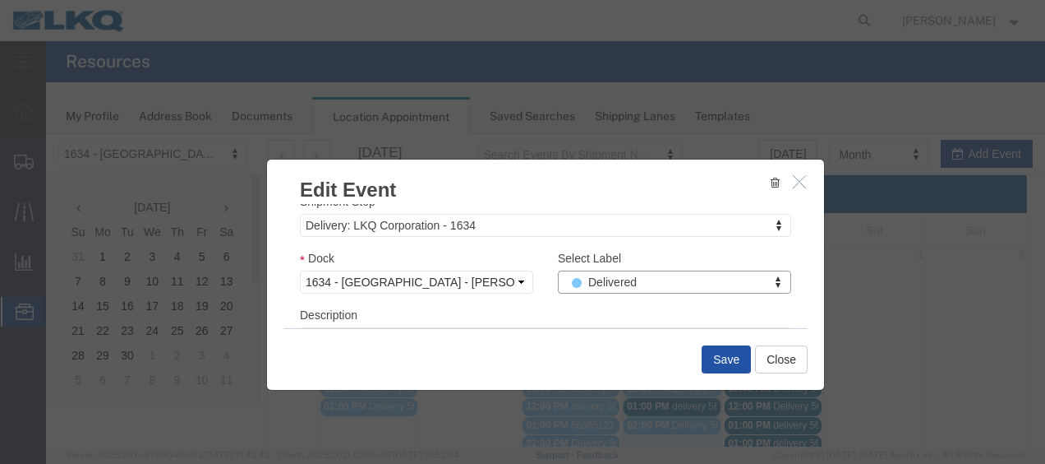
click at [725, 355] on button "Save" at bounding box center [726, 359] width 49 height 28
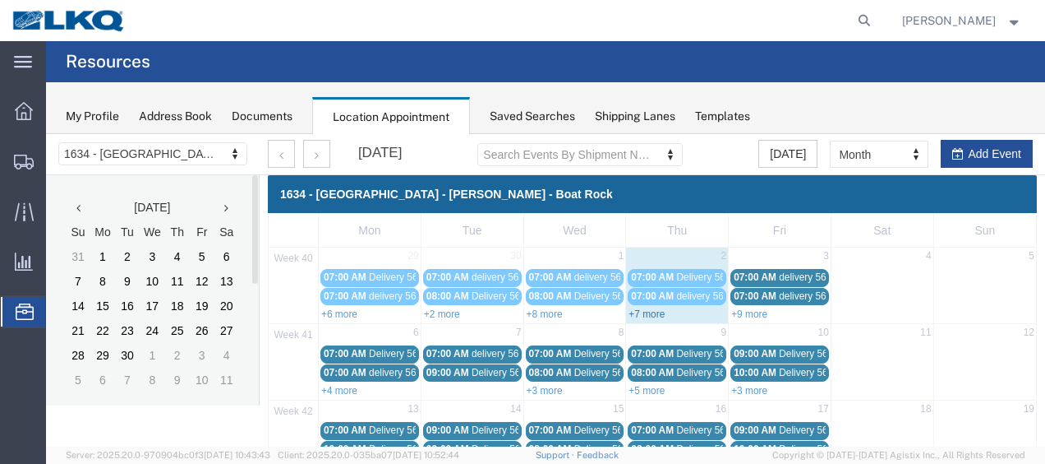
click at [634, 314] on link "+7 more" at bounding box center [647, 314] width 36 height 12
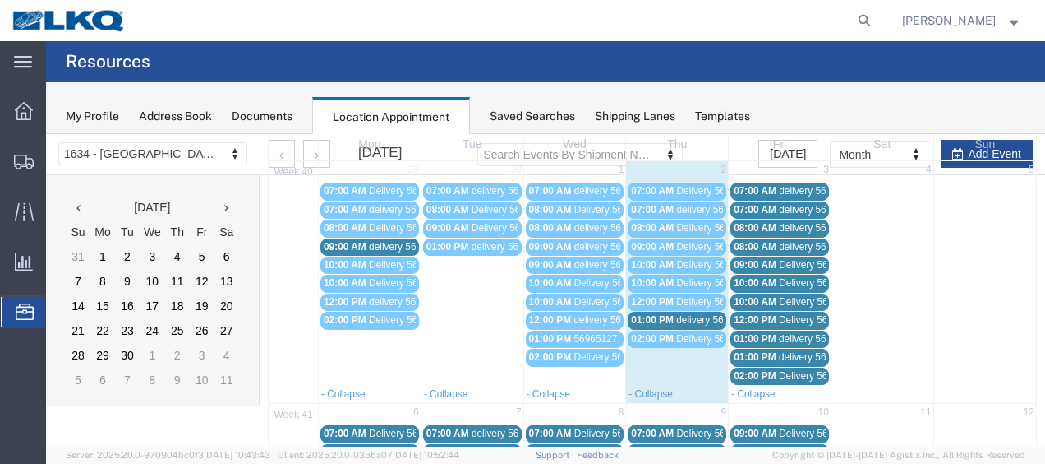
scroll to position [164, 0]
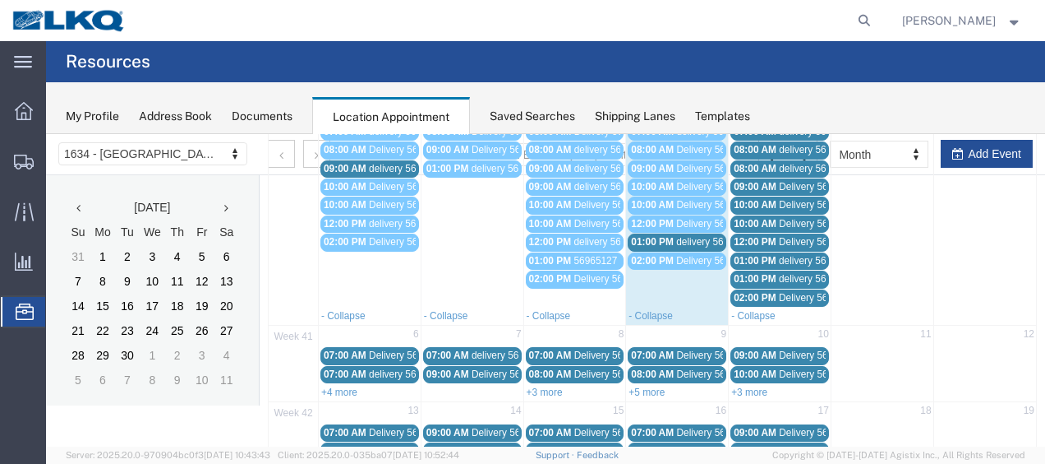
click at [658, 236] on span "01:00 PM" at bounding box center [652, 242] width 43 height 12
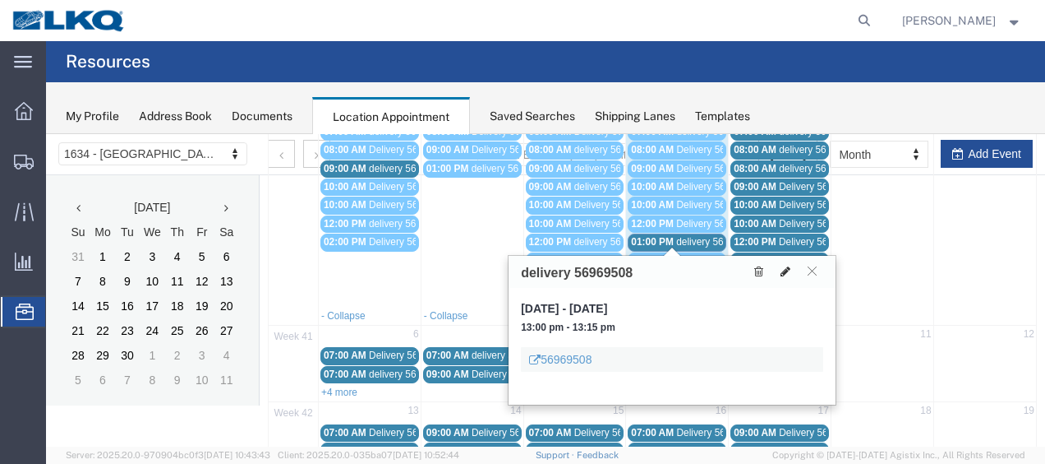
click at [786, 264] on button at bounding box center [785, 271] width 23 height 17
select select "100"
select select "1"
select select
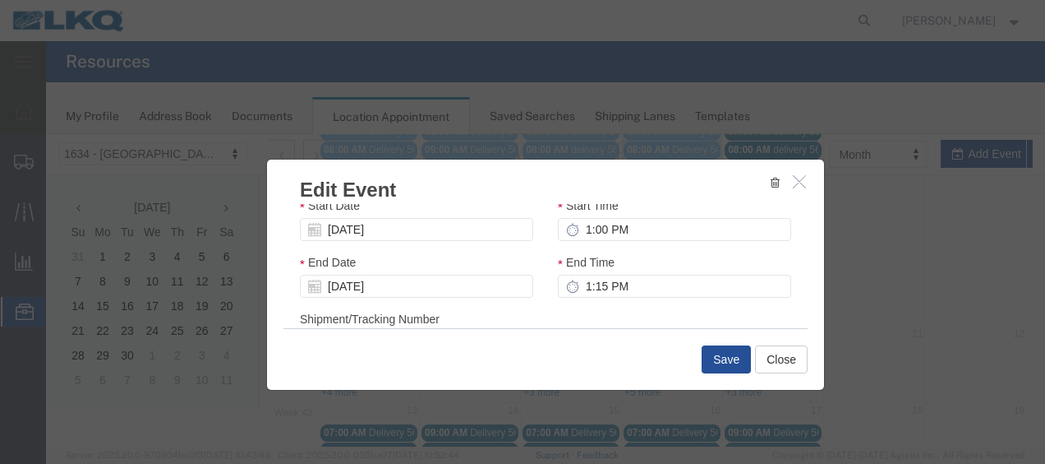
scroll to position [247, 0]
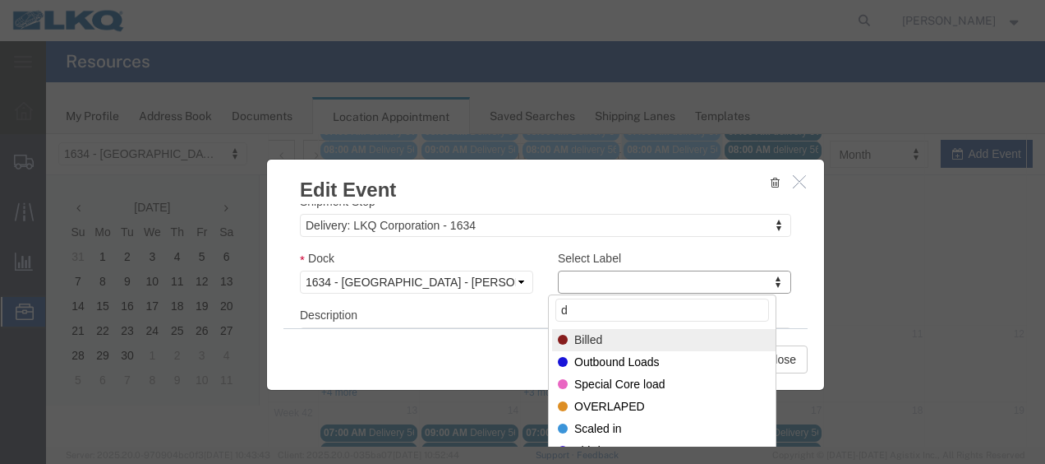
type input "de"
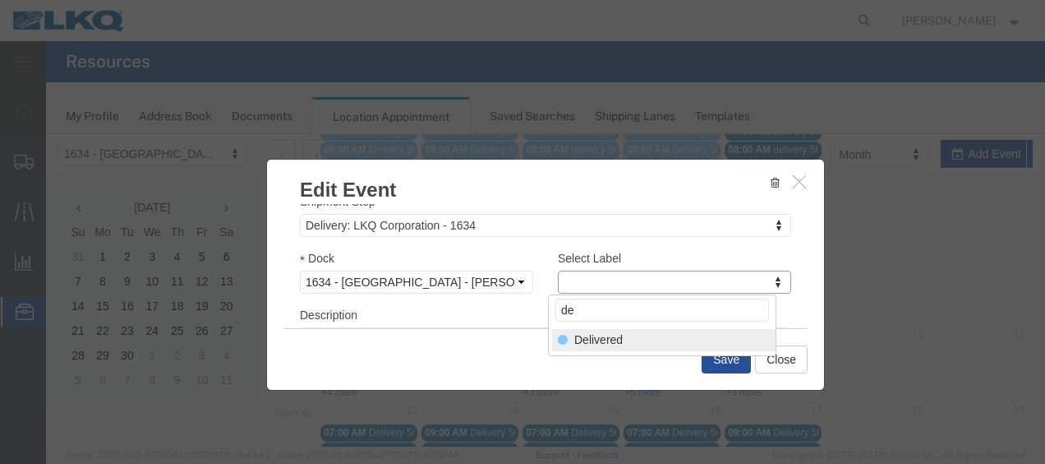
select select "40"
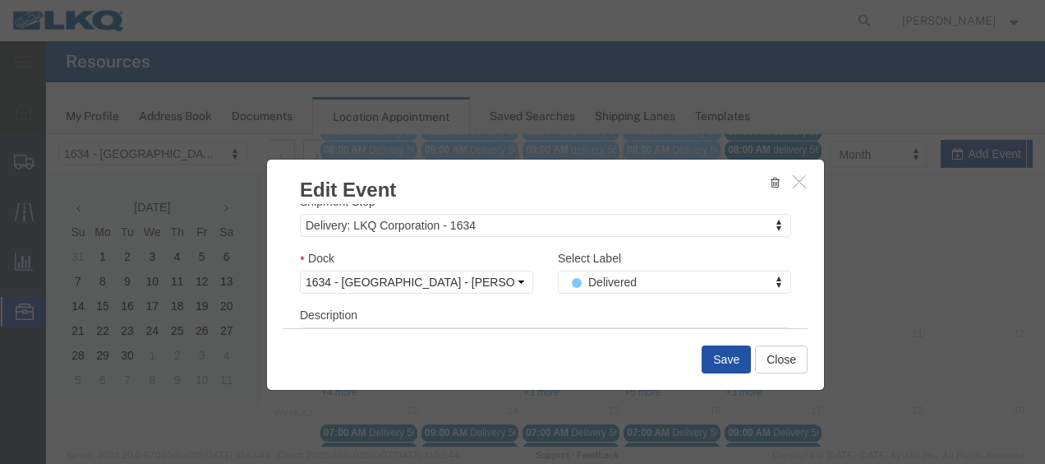
click at [717, 356] on button "Save" at bounding box center [726, 359] width 49 height 28
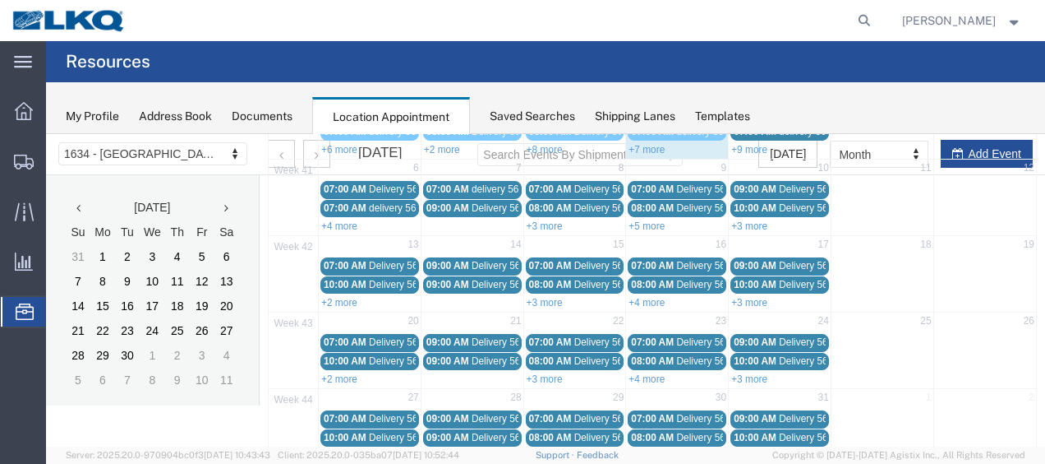
scroll to position [95, 0]
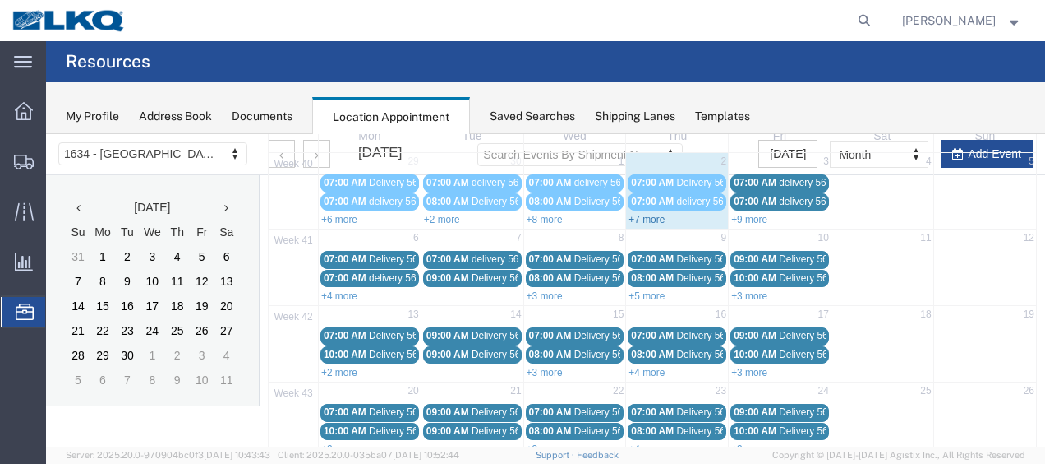
click at [634, 216] on link "+7 more" at bounding box center [647, 220] width 36 height 12
